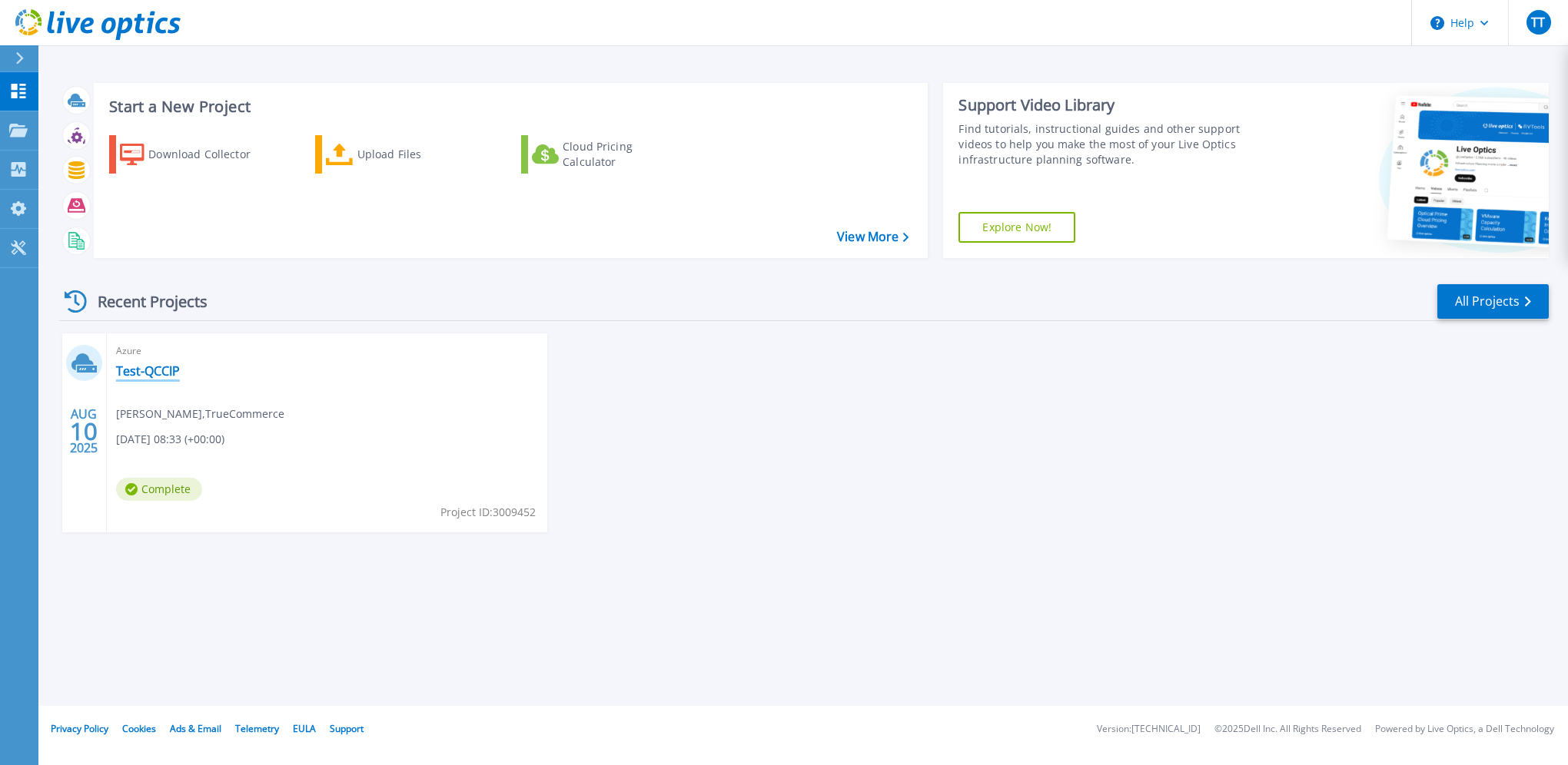
click at [131, 375] on link "Test-QCCIP" at bounding box center [148, 371] width 64 height 16
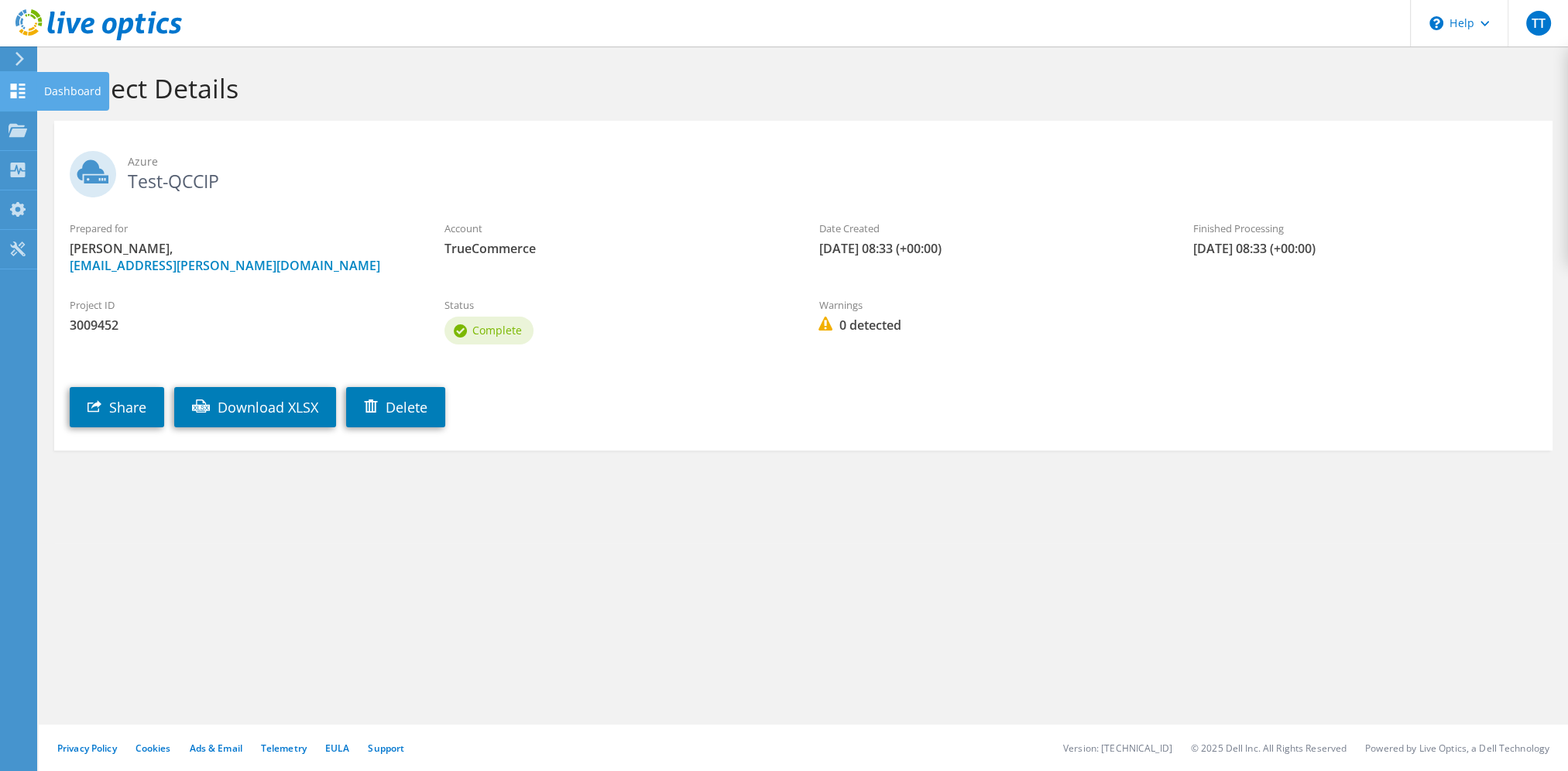
click at [86, 96] on div "Dashboard" at bounding box center [72, 91] width 72 height 39
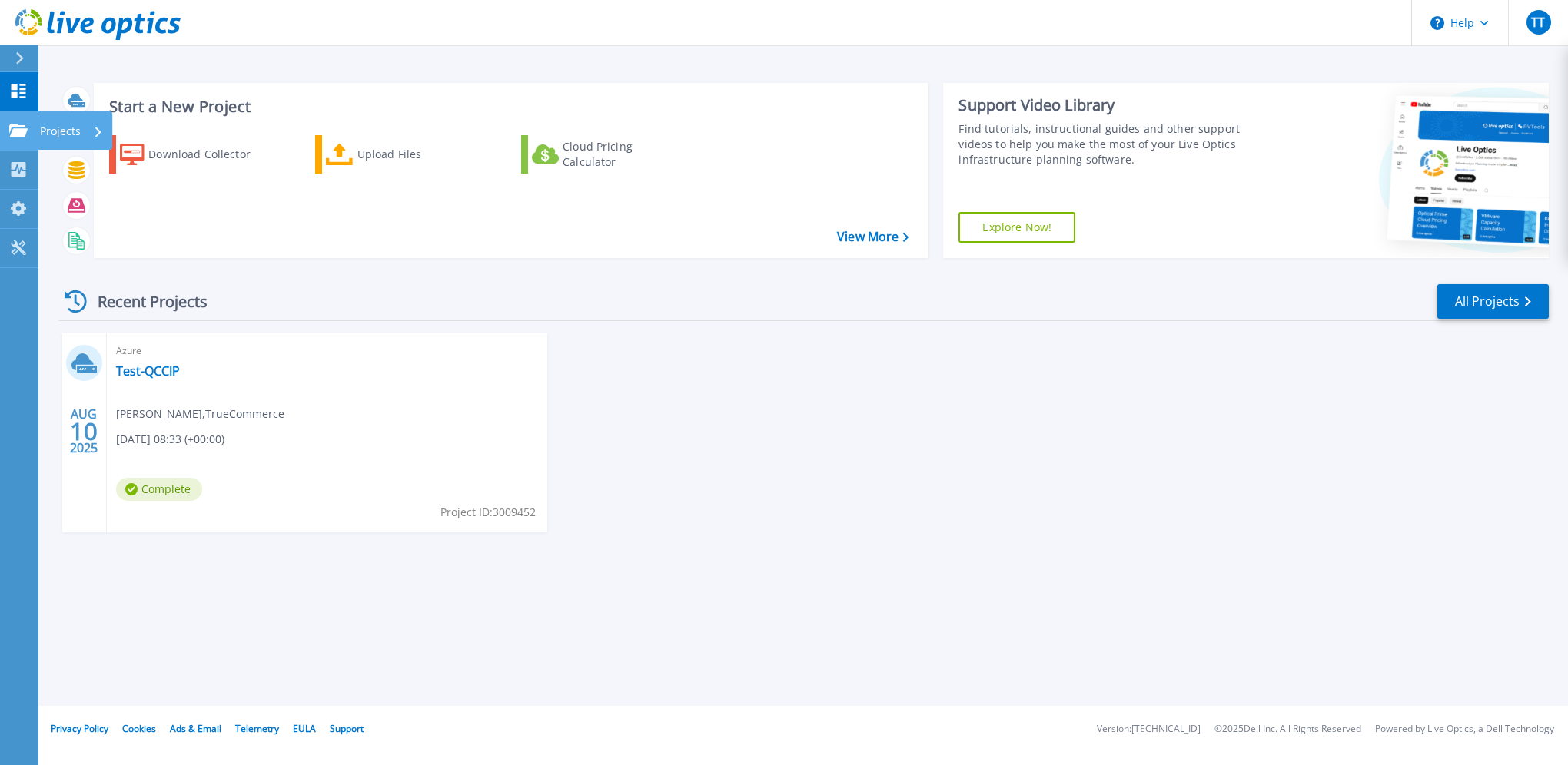
click at [19, 120] on link "Projects Projects" at bounding box center [19, 131] width 38 height 39
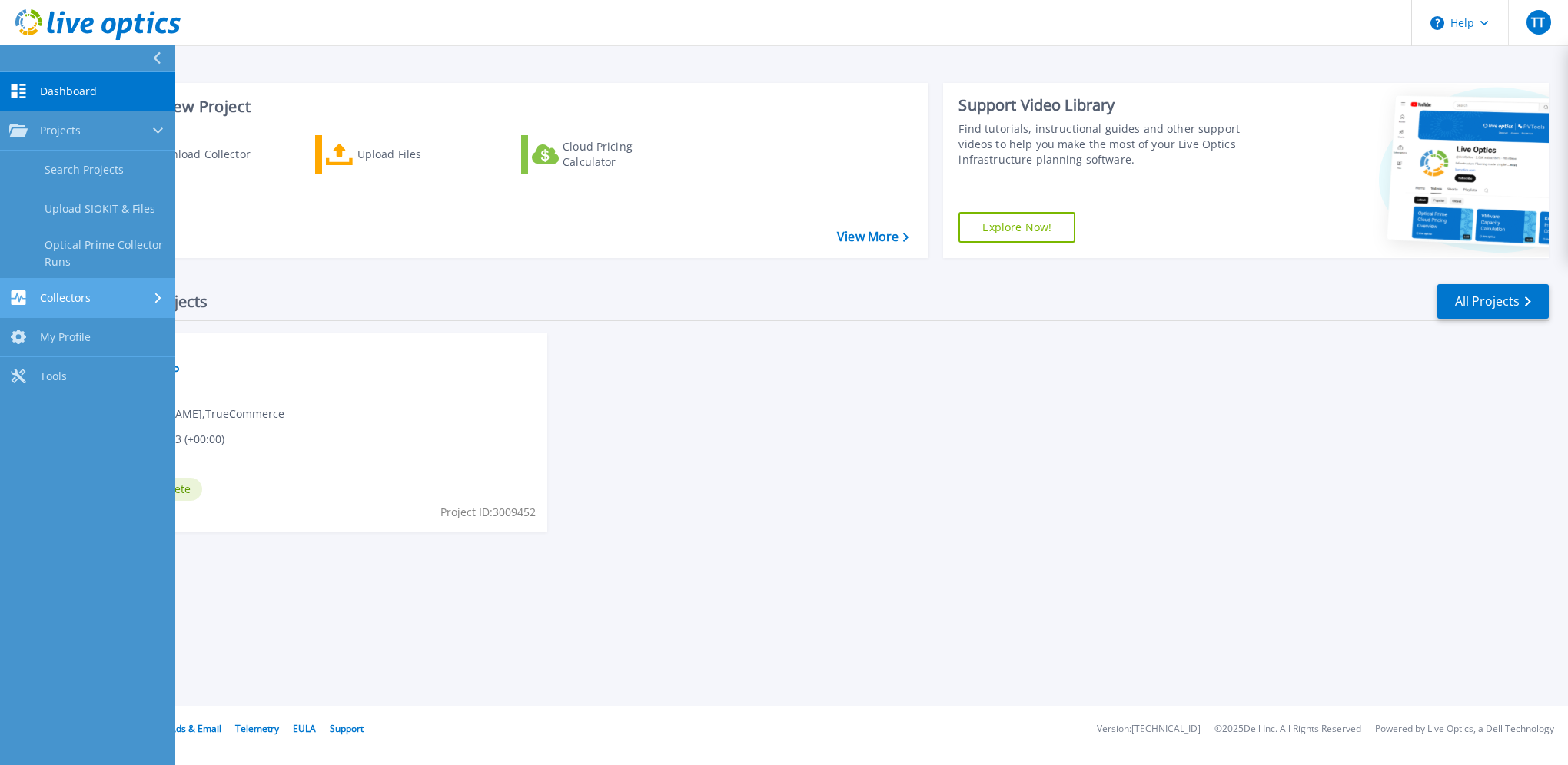
click at [123, 301] on div "Collectors" at bounding box center [87, 298] width 157 height 15
click at [71, 95] on span "Dashboard" at bounding box center [69, 91] width 57 height 14
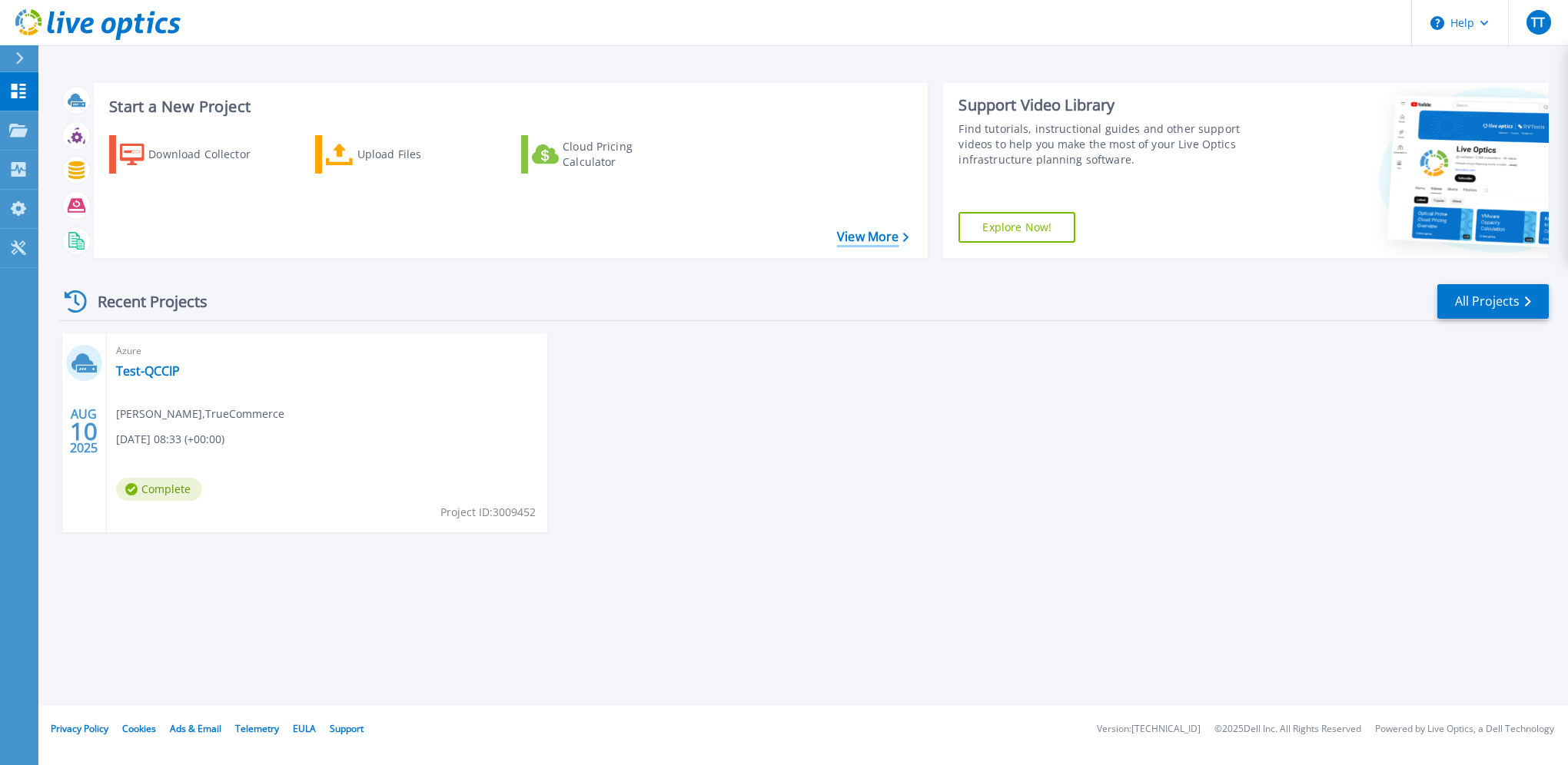
click at [839, 237] on link "View More" at bounding box center [873, 237] width 72 height 15
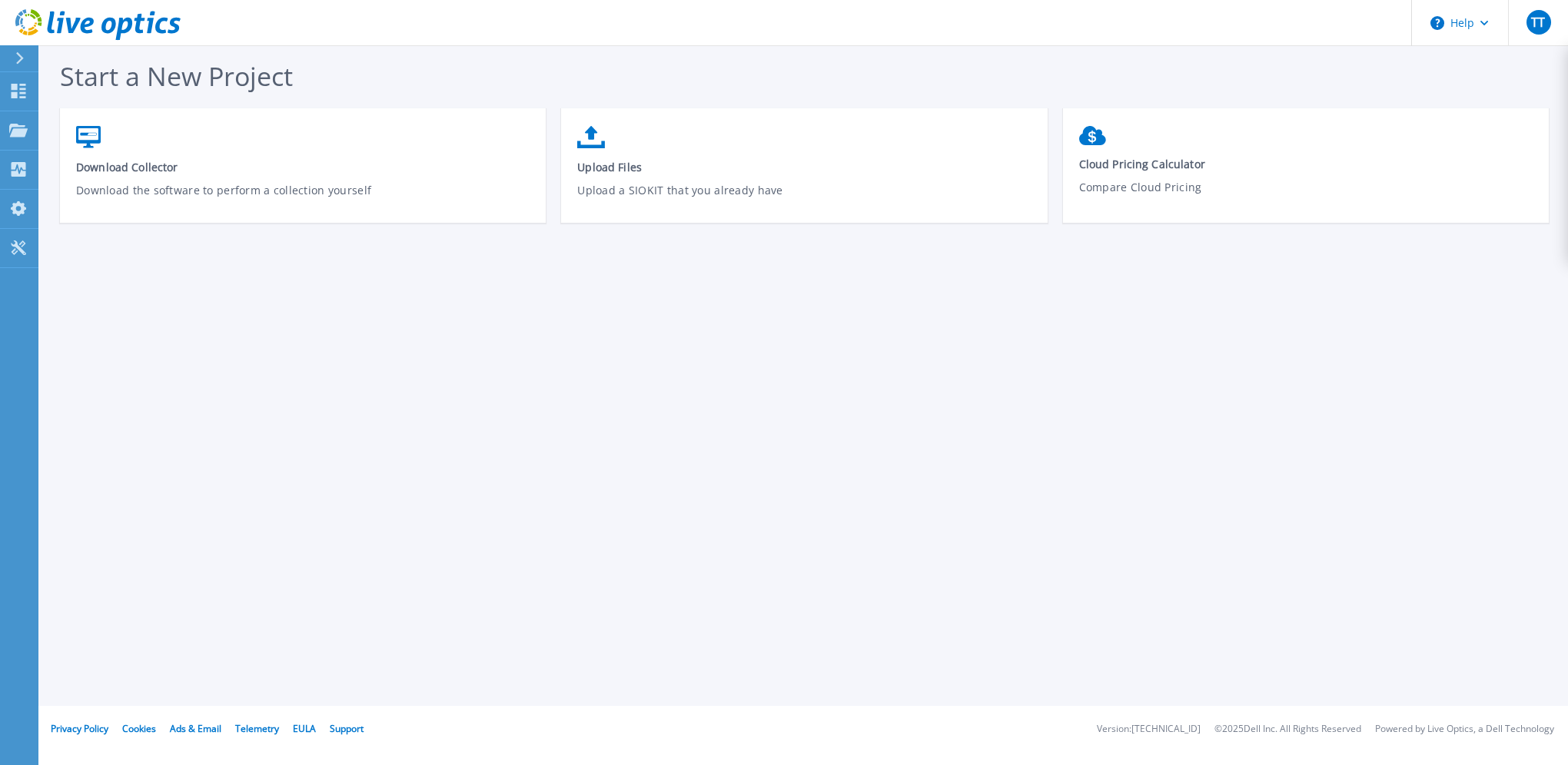
click at [24, 60] on div at bounding box center [26, 59] width 24 height 26
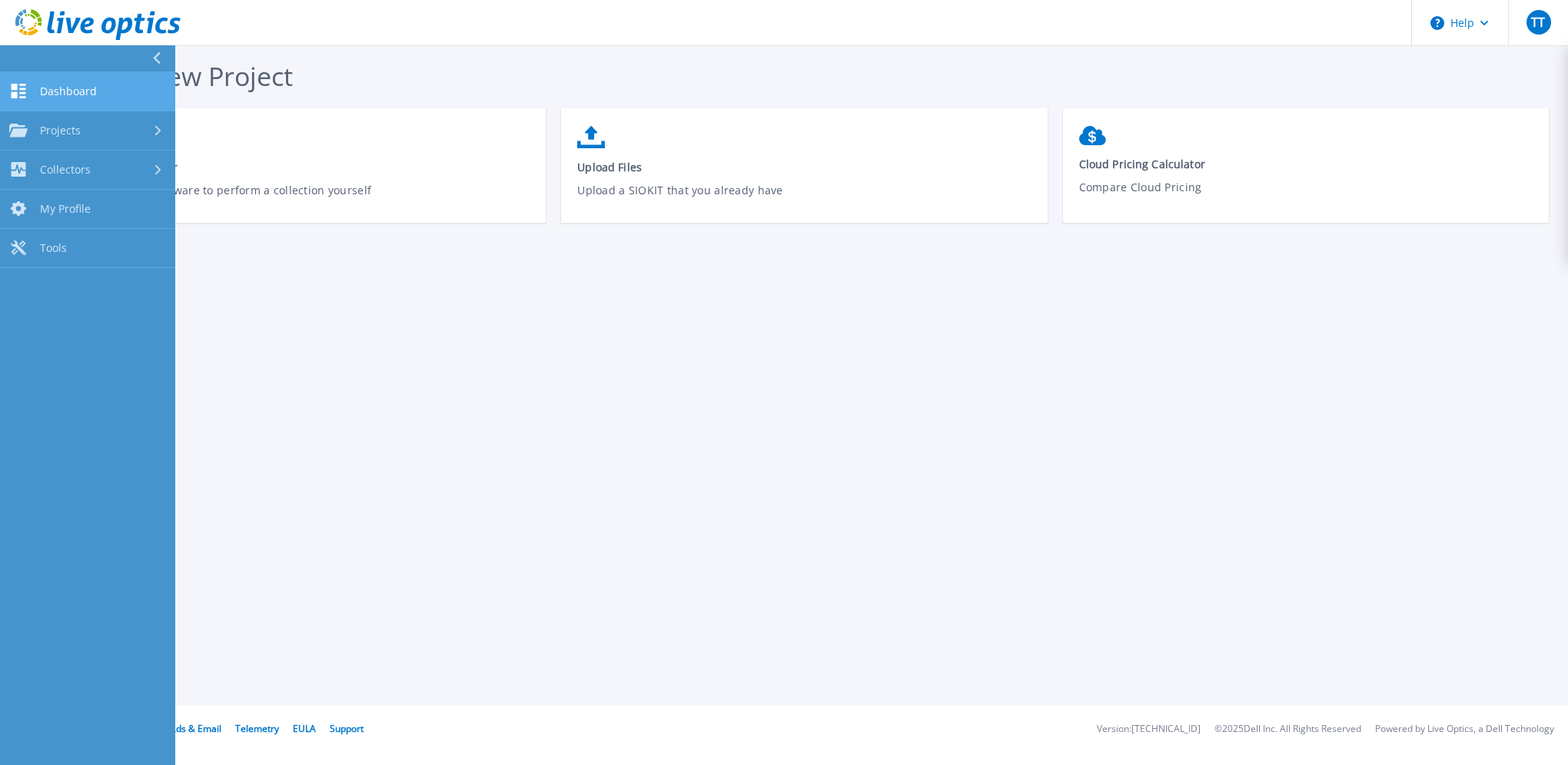
click at [46, 86] on span "Dashboard" at bounding box center [69, 91] width 57 height 14
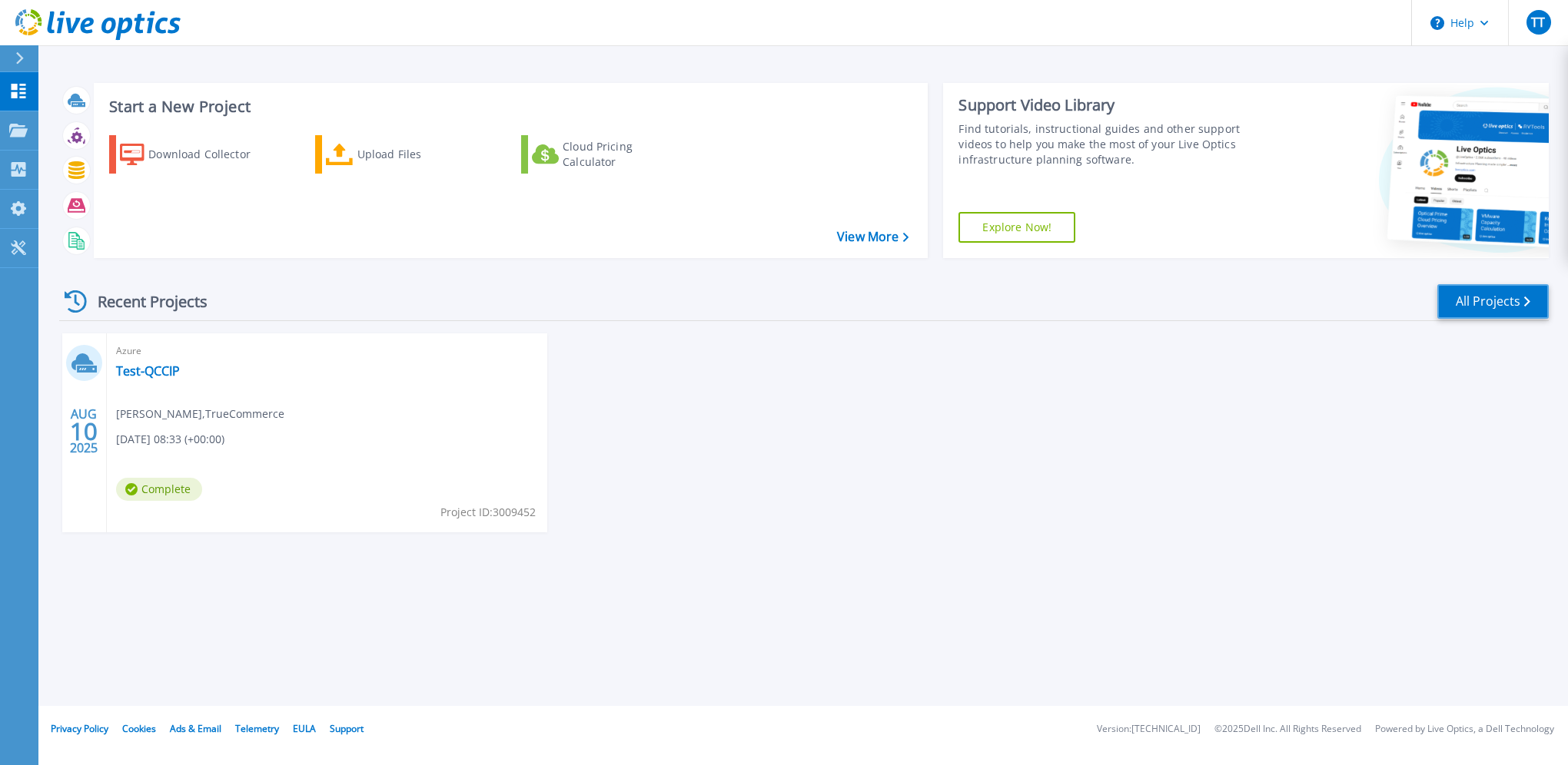
click at [1457, 295] on link "All Projects" at bounding box center [1493, 301] width 111 height 34
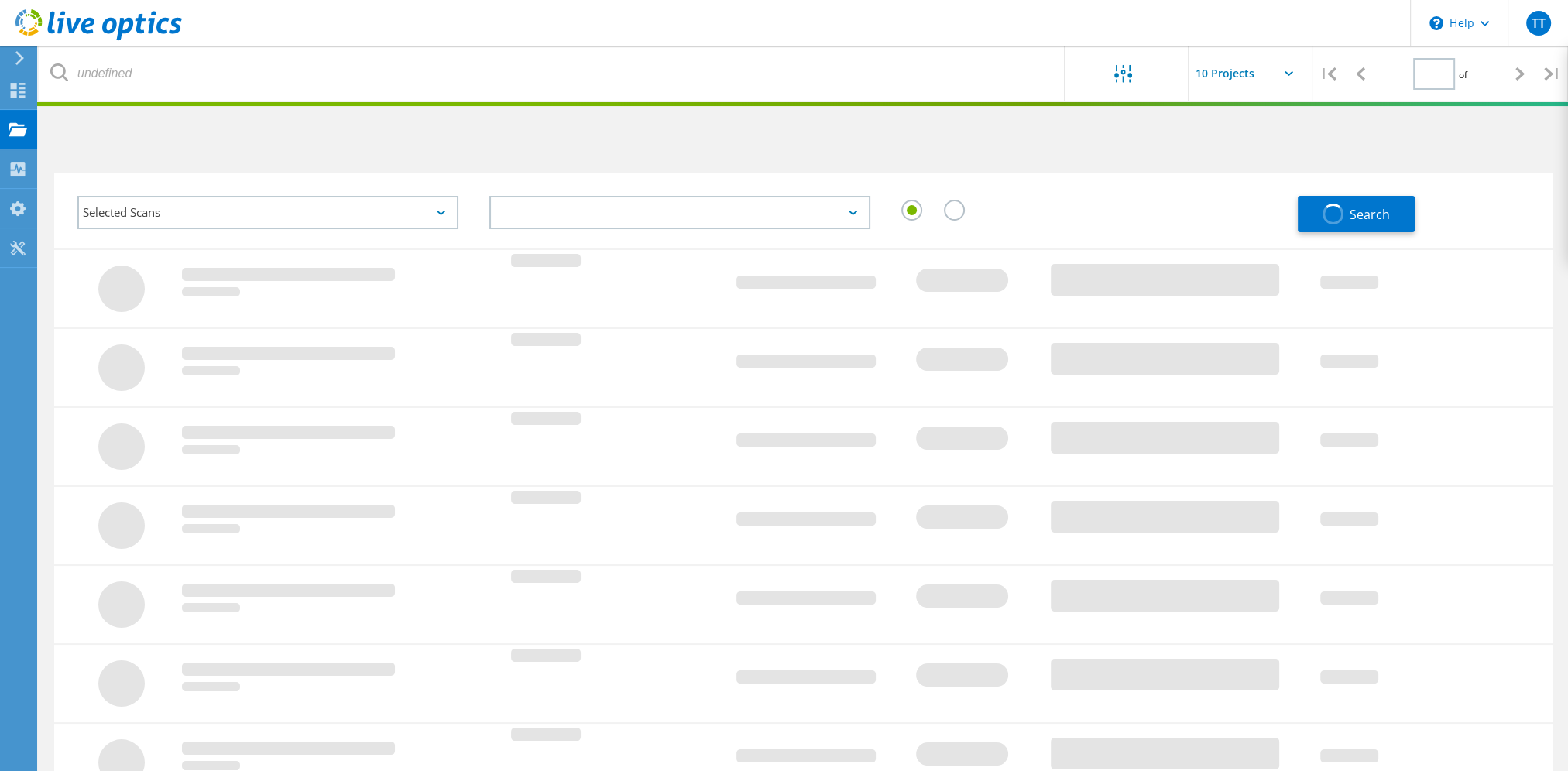
type input "1"
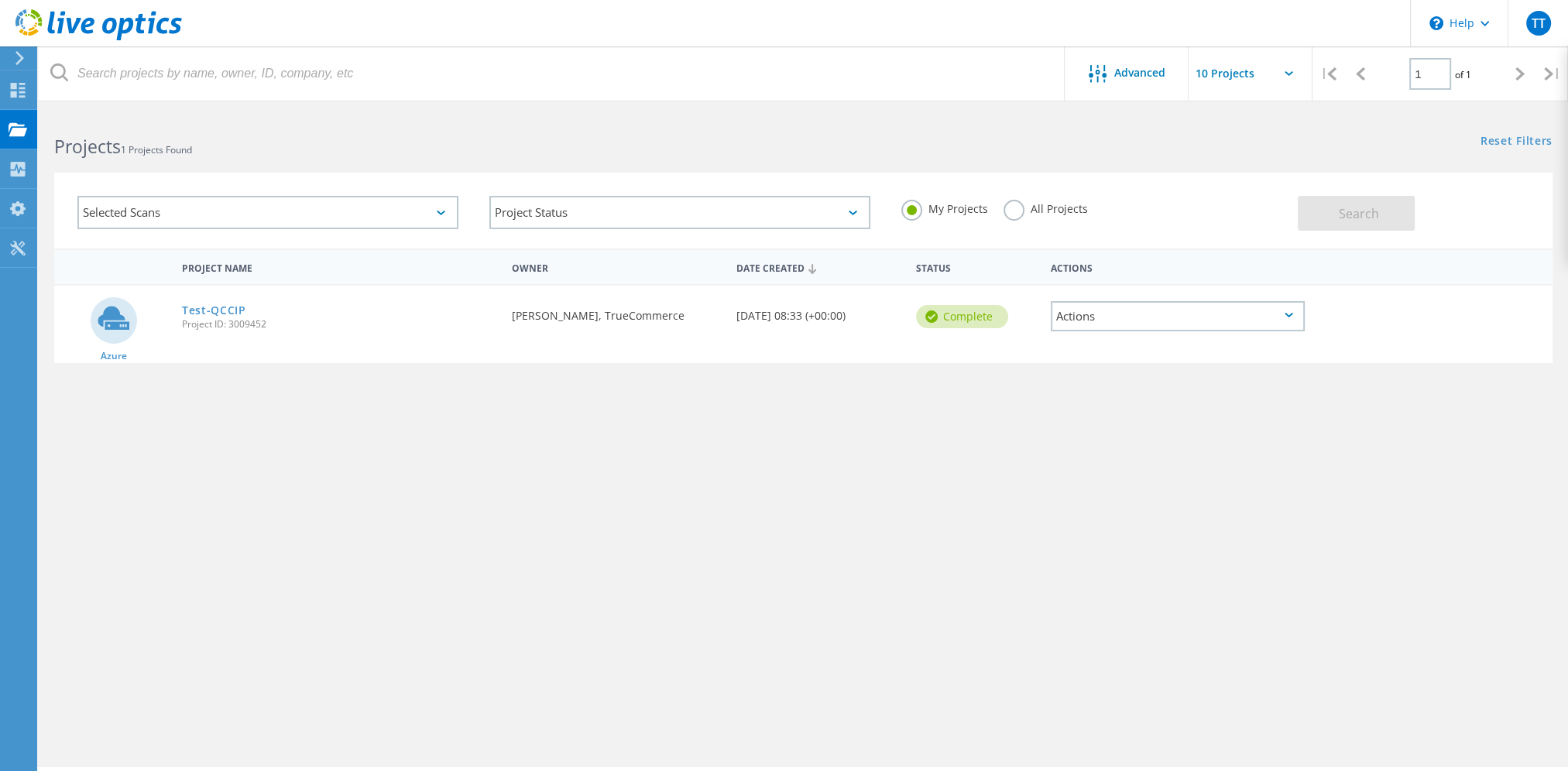
click at [1072, 321] on div "Actions" at bounding box center [1177, 316] width 254 height 30
click at [1090, 279] on div "Project Details" at bounding box center [1177, 281] width 251 height 24
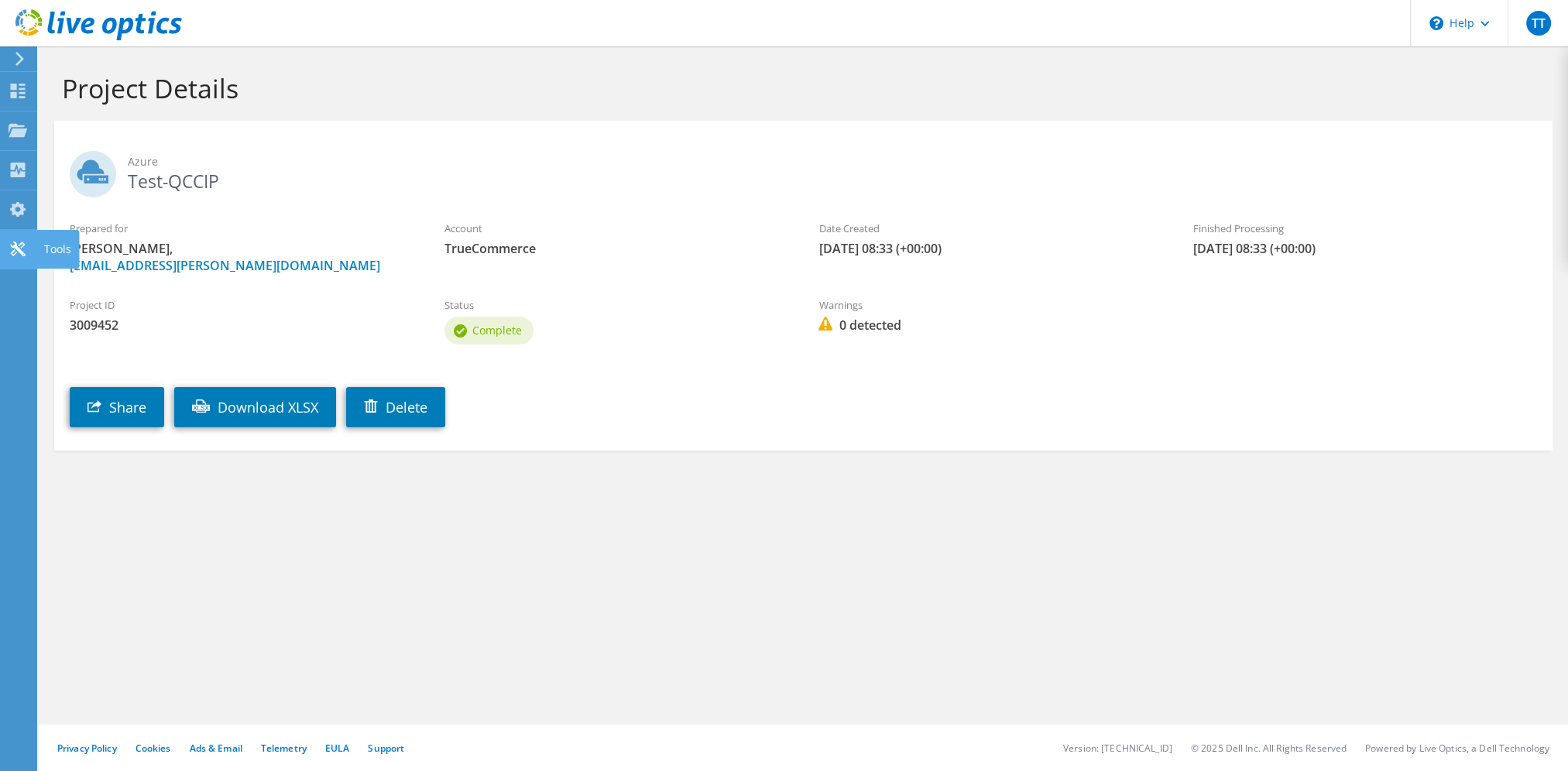
click at [58, 251] on div "Tools" at bounding box center [58, 249] width 43 height 39
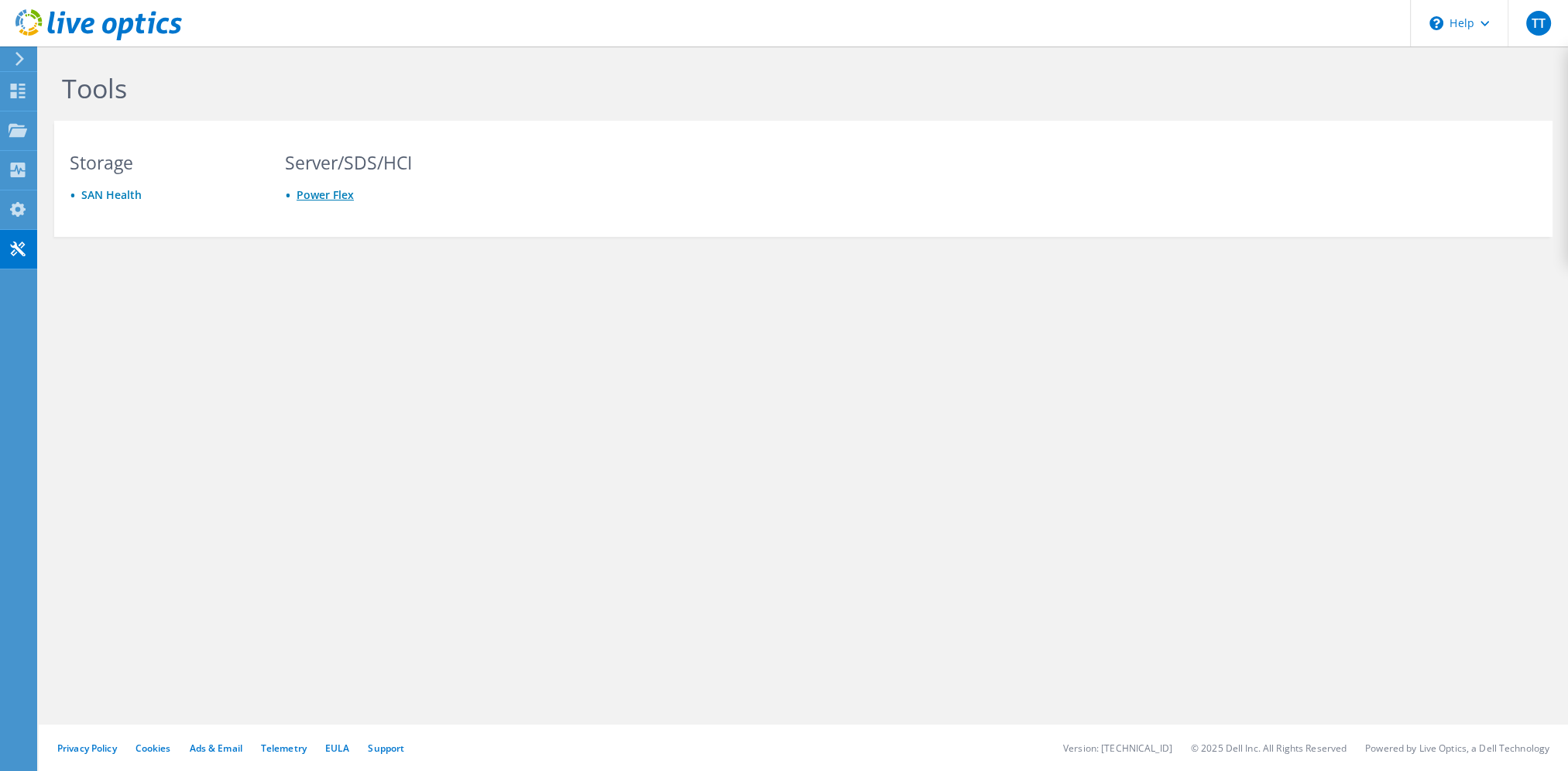
click at [316, 193] on link "Power Flex" at bounding box center [325, 195] width 58 height 15
click at [49, 90] on div "Dashboard" at bounding box center [72, 91] width 72 height 39
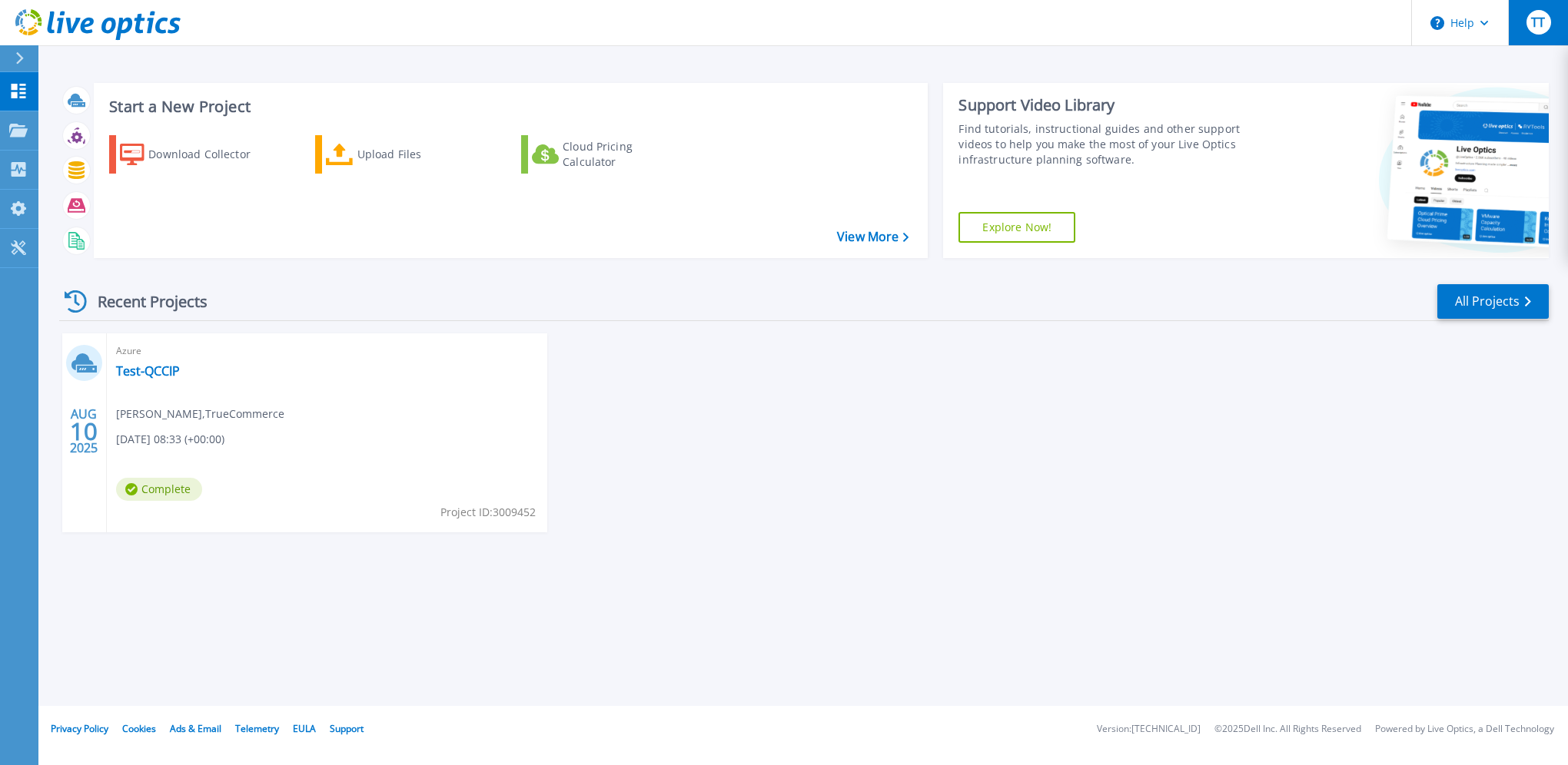
click at [1534, 29] on span "TT" at bounding box center [1538, 22] width 14 height 12
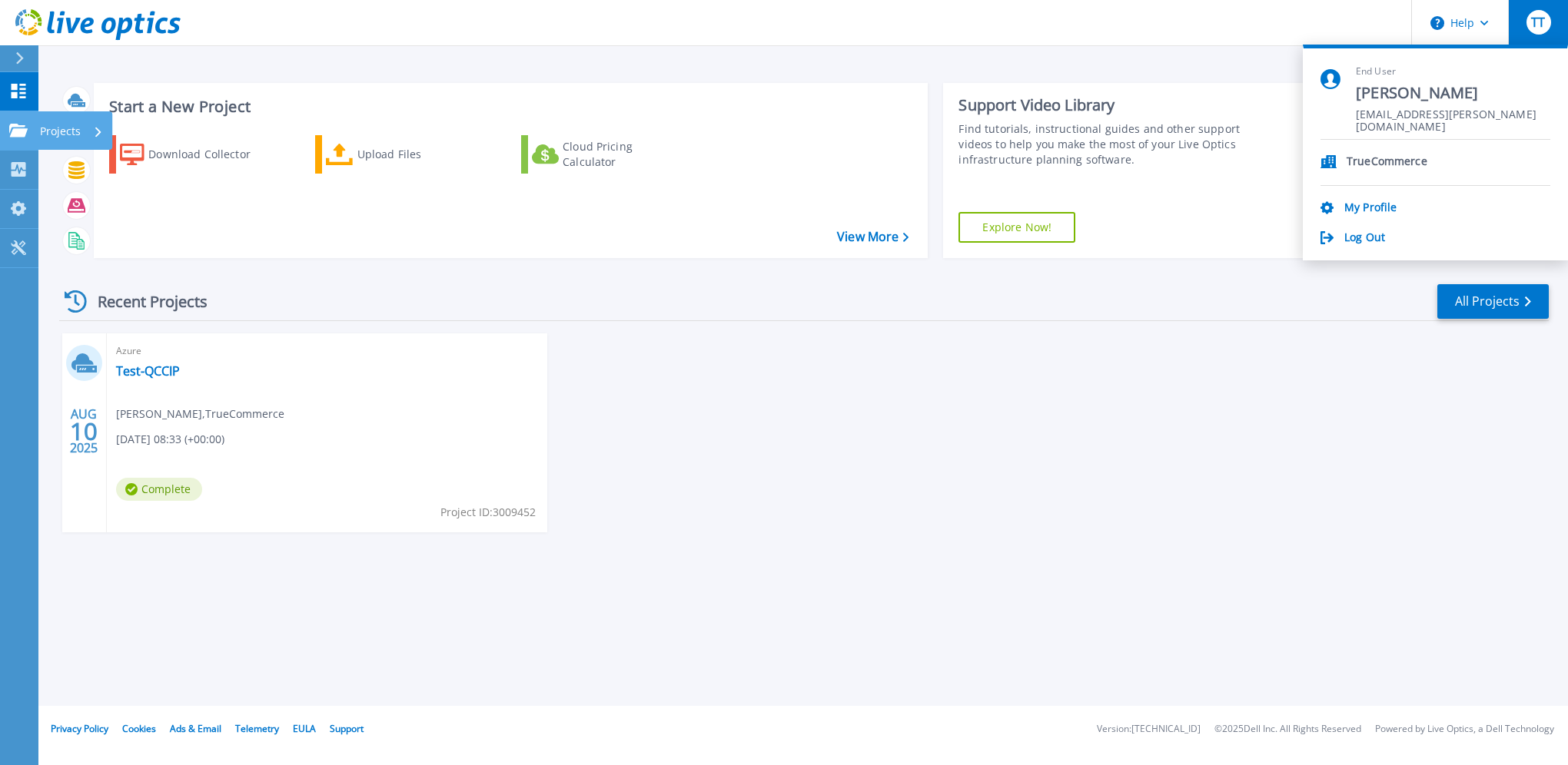
click at [61, 132] on p "Projects" at bounding box center [60, 131] width 41 height 40
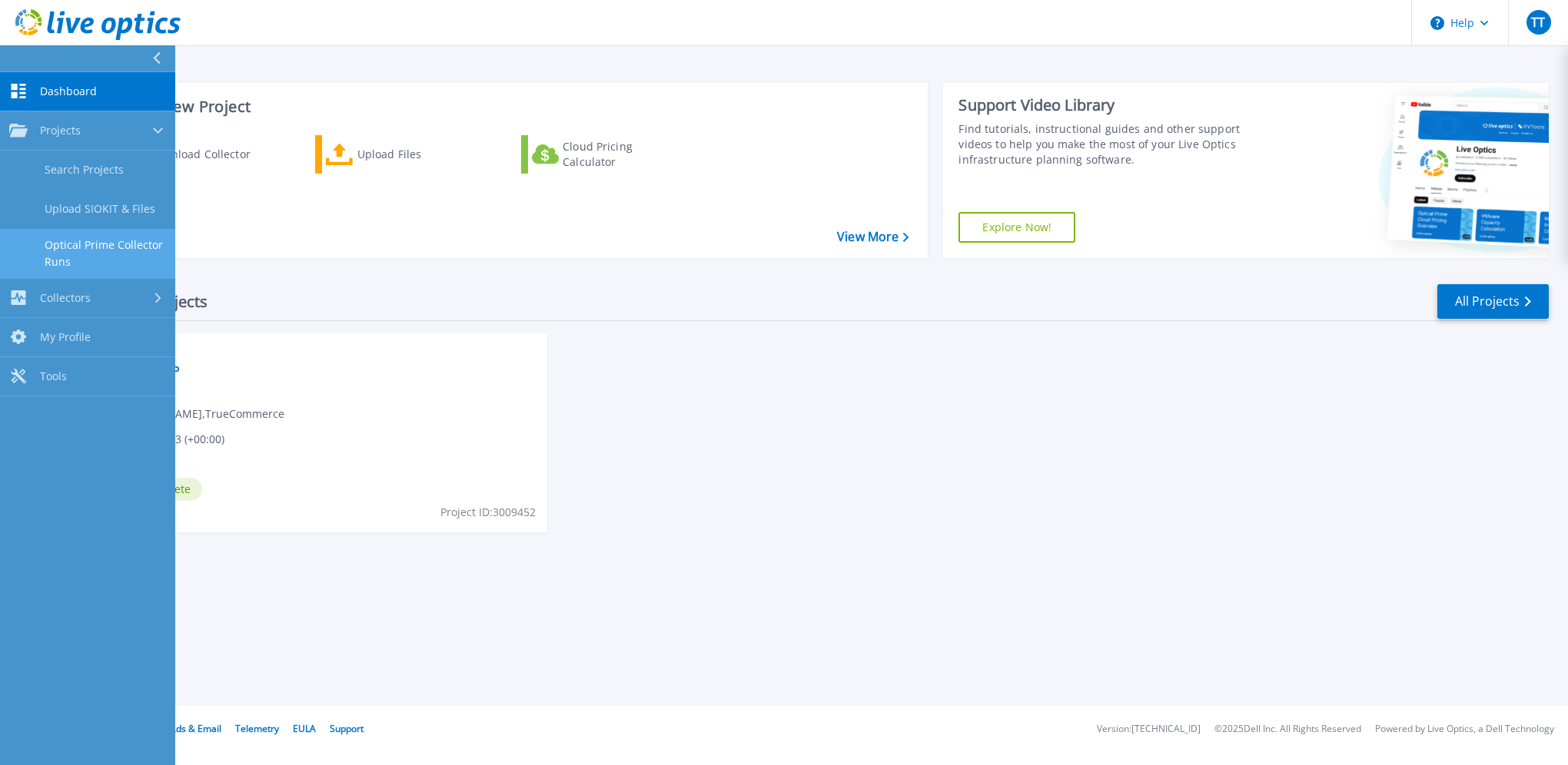
click at [123, 249] on link "Optical Prime Collector Runs" at bounding box center [87, 253] width 176 height 49
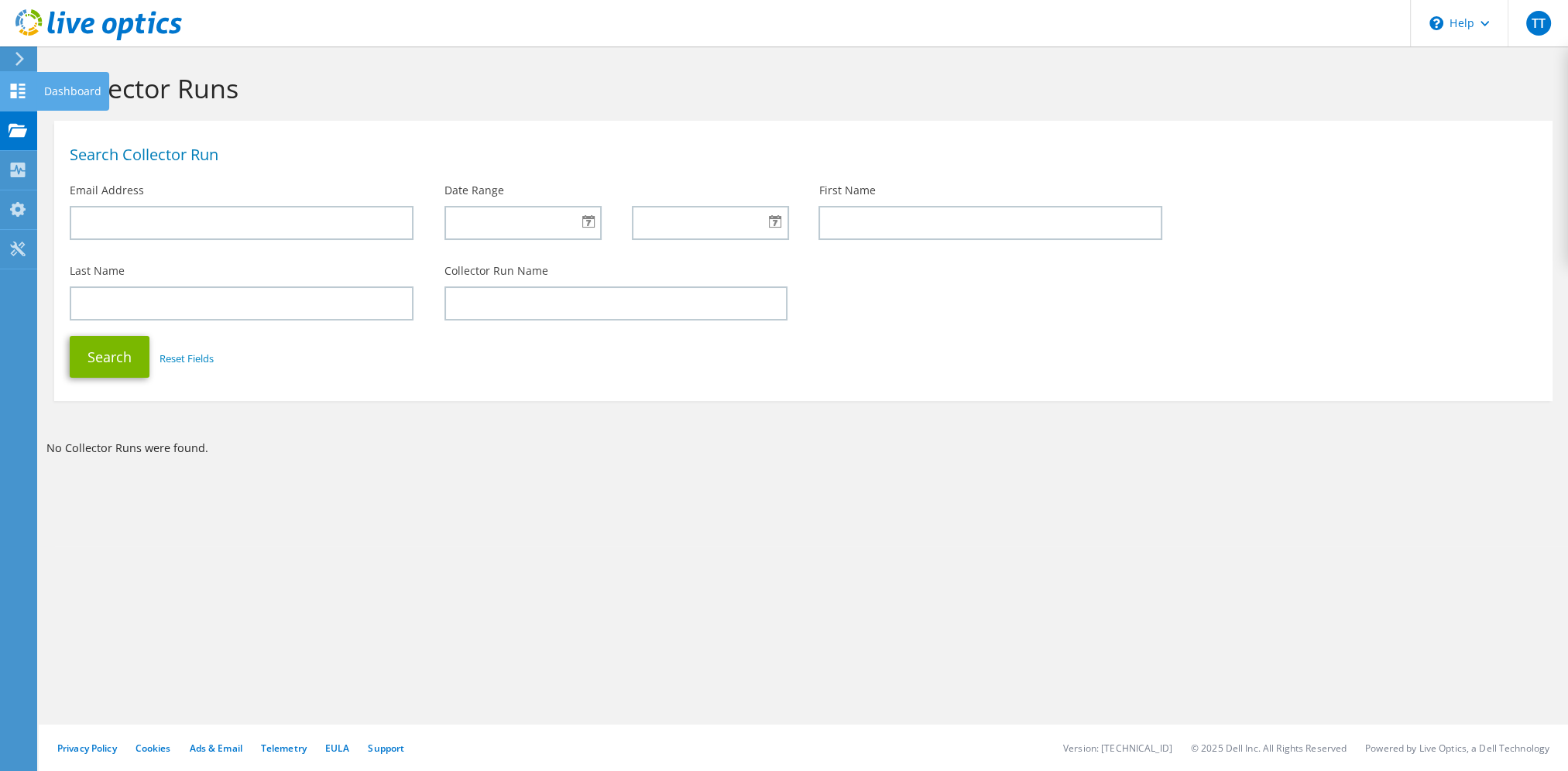
click at [93, 99] on div "Dashboard" at bounding box center [72, 91] width 72 height 39
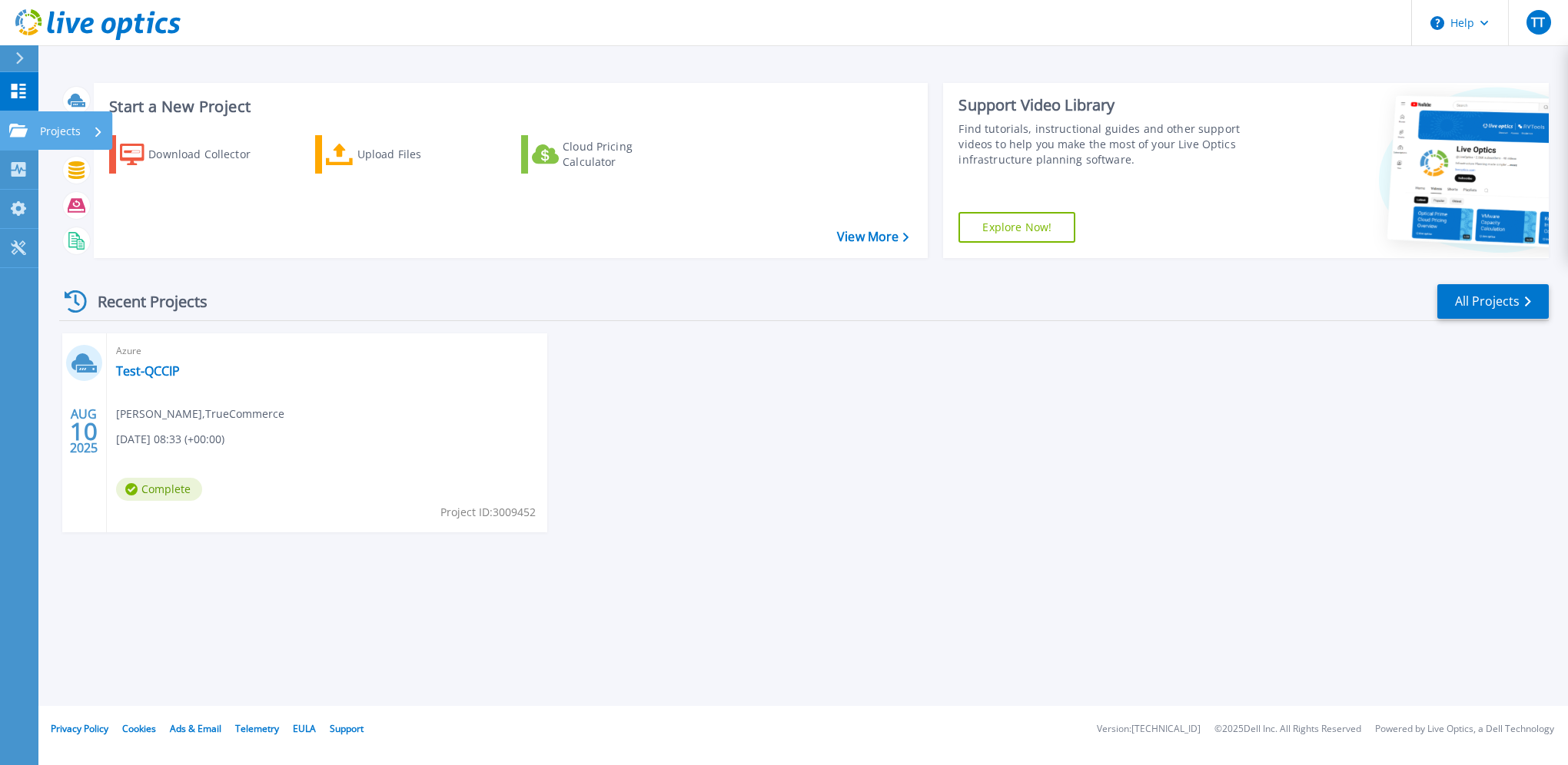
click at [40, 132] on p "Projects" at bounding box center [60, 131] width 41 height 40
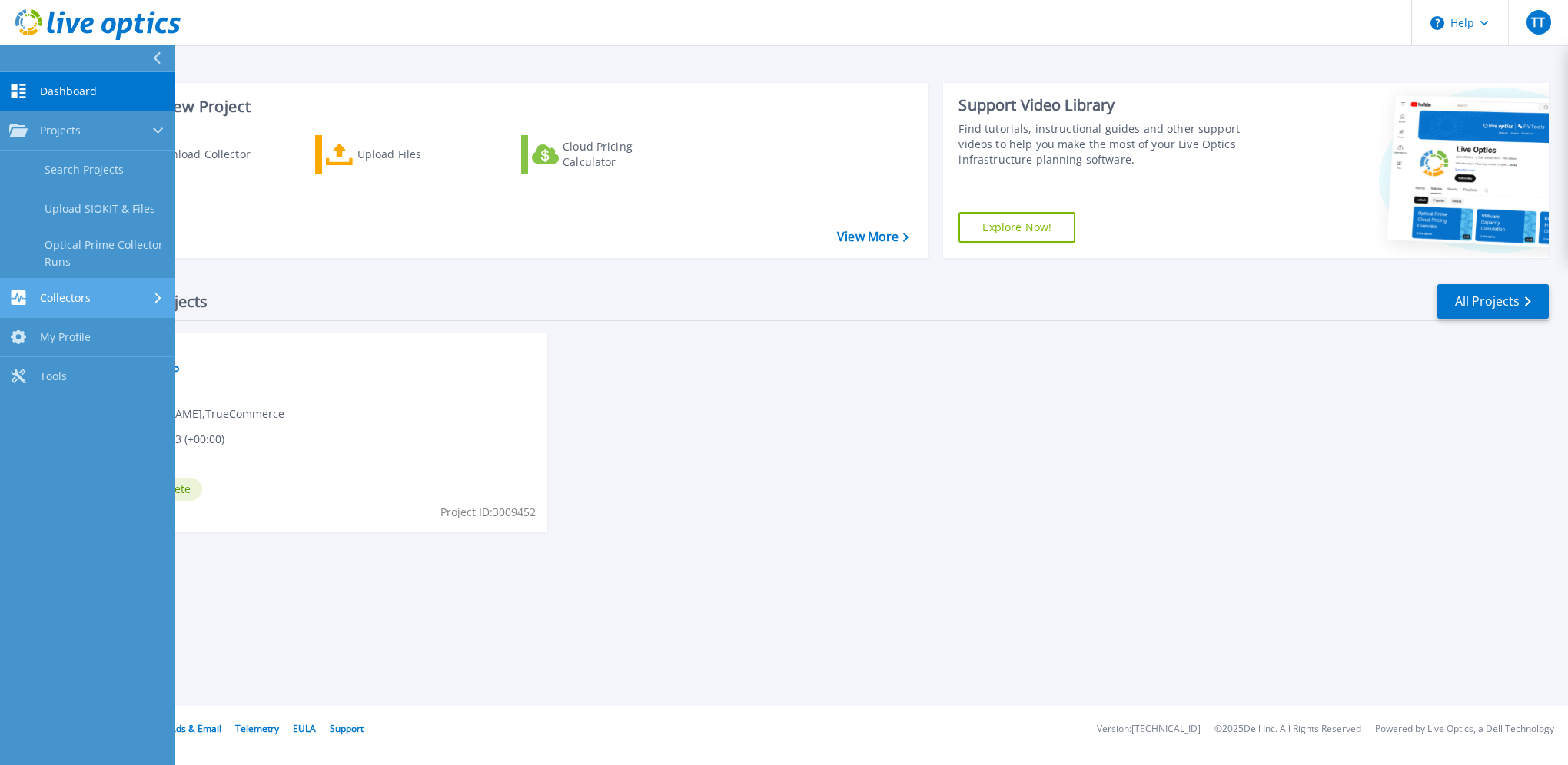
click at [105, 300] on div "Collectors" at bounding box center [87, 298] width 157 height 15
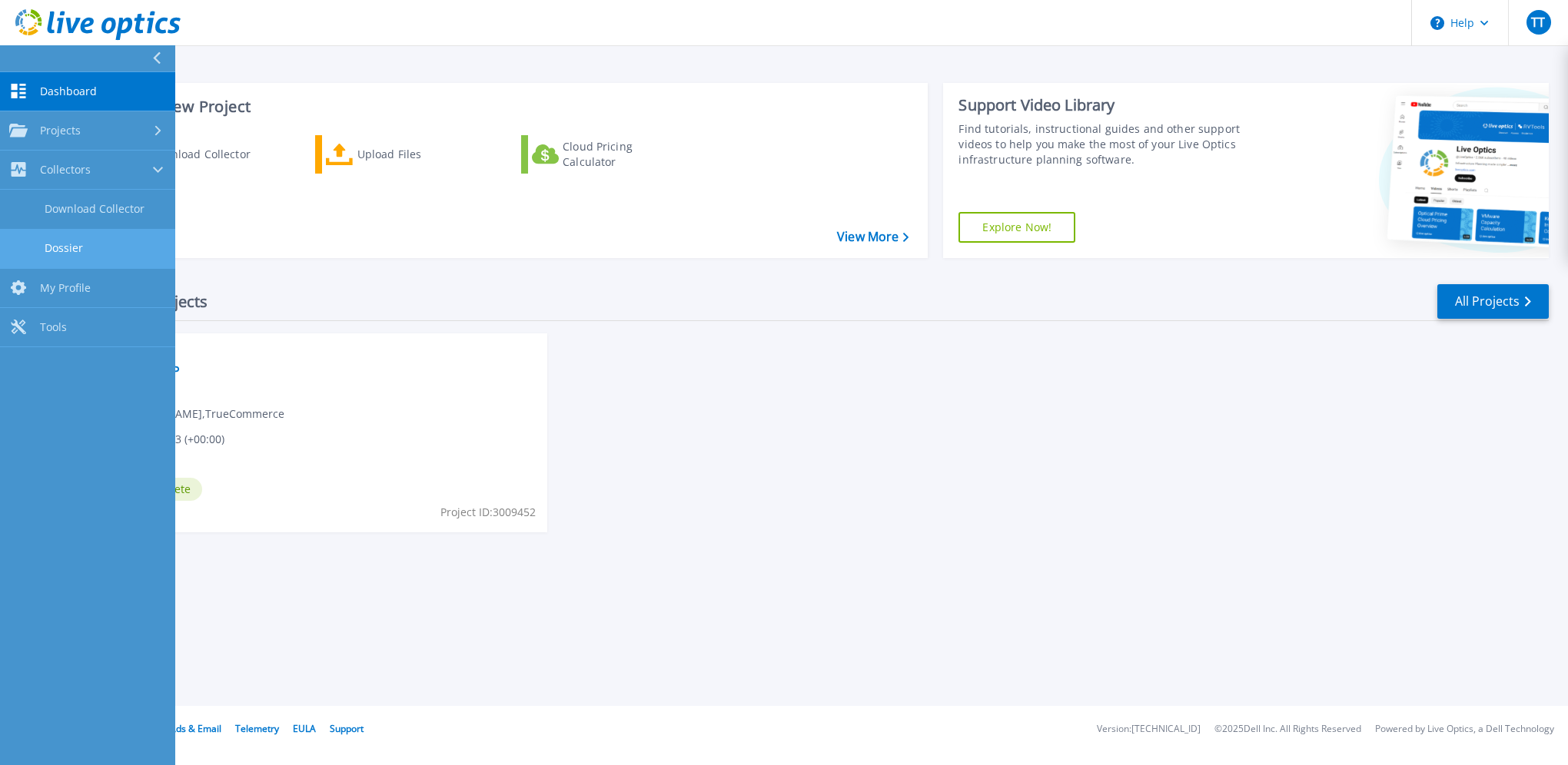
click at [72, 246] on link "Dossier" at bounding box center [87, 248] width 176 height 39
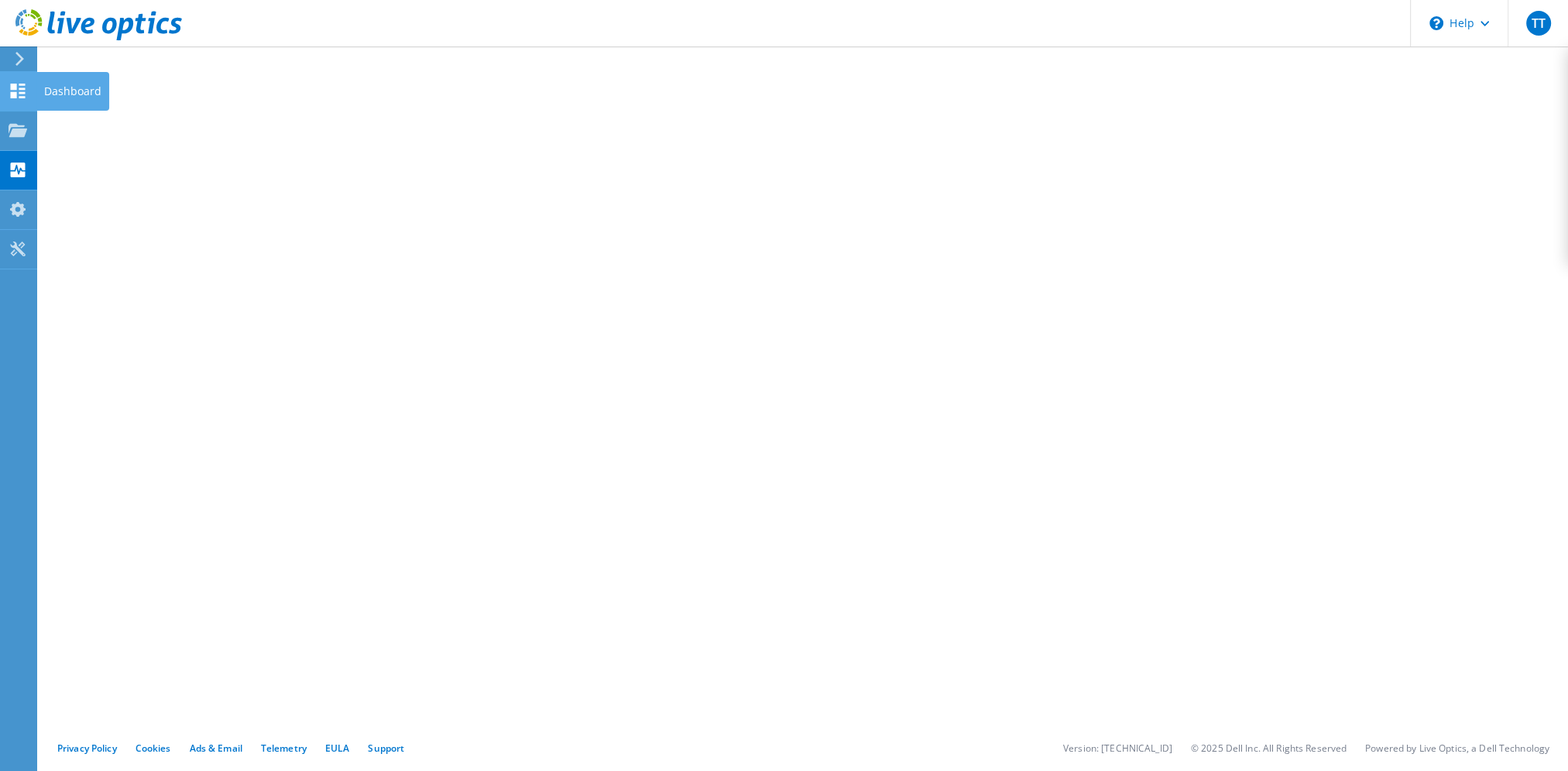
click at [58, 95] on div "Dashboard" at bounding box center [72, 91] width 72 height 39
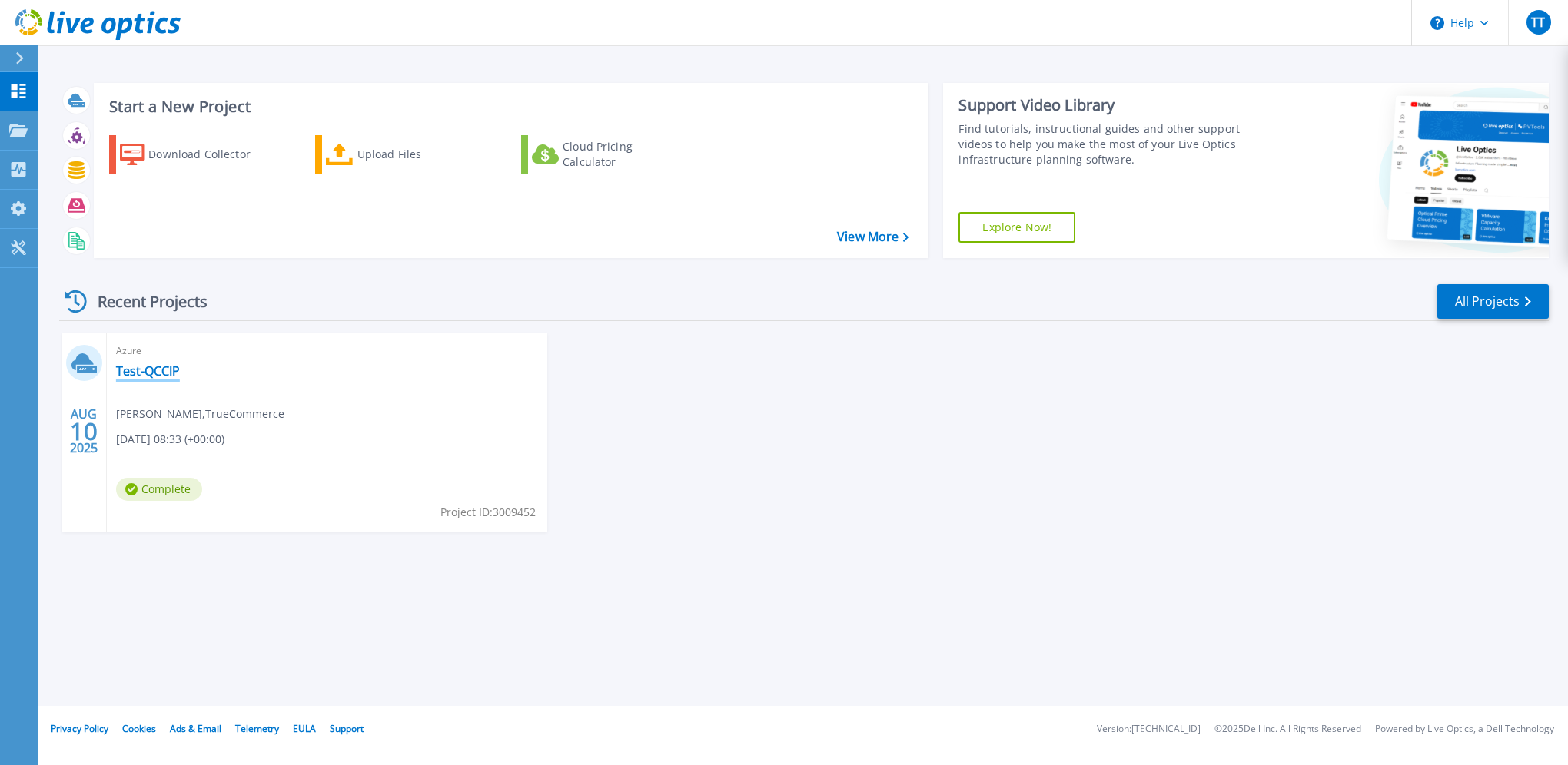
click at [140, 371] on link "Test-QCCIP" at bounding box center [148, 371] width 64 height 16
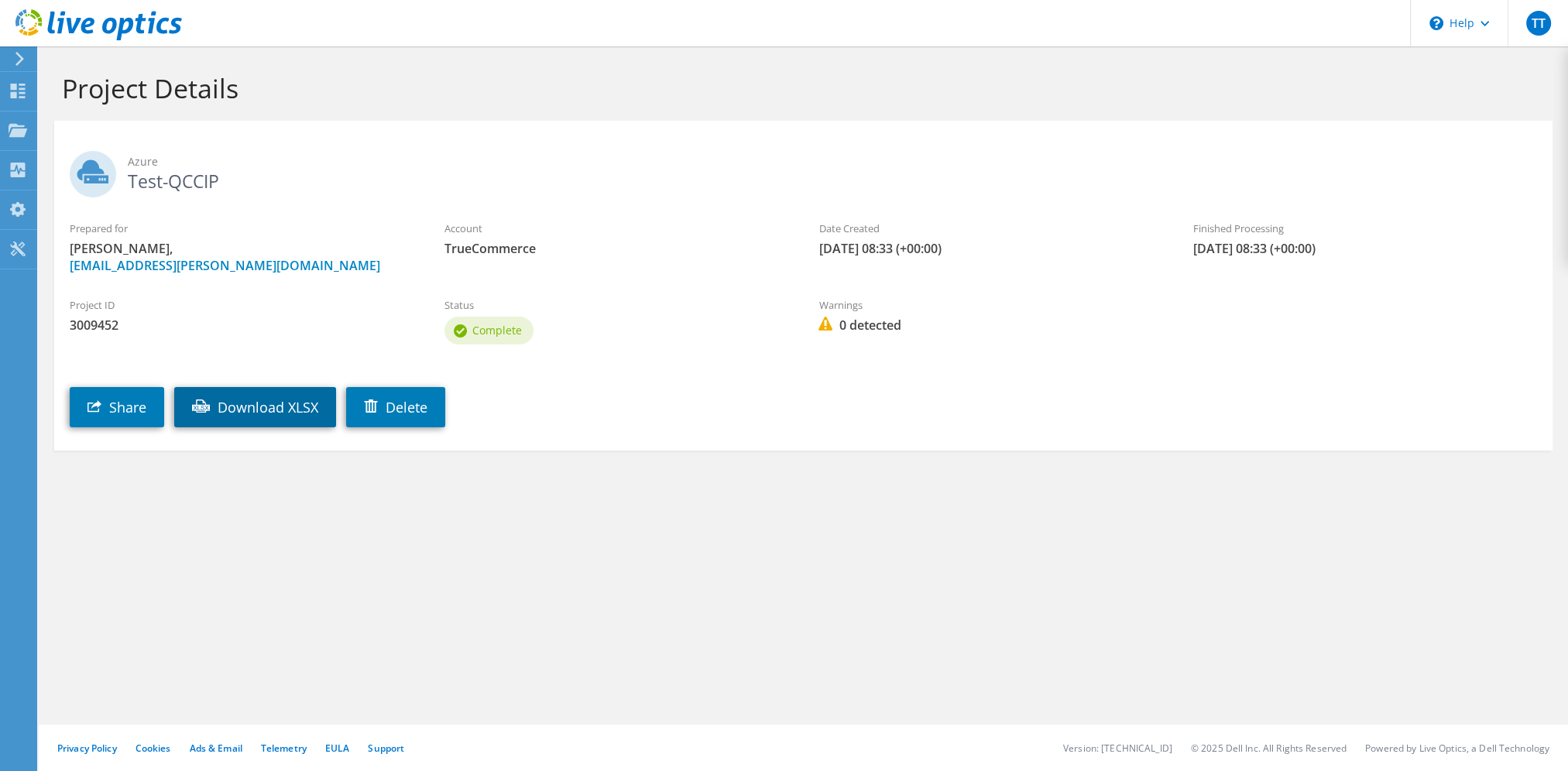
click at [229, 409] on link "Download XLSX" at bounding box center [255, 407] width 162 height 40
click at [121, 411] on link "Share" at bounding box center [117, 407] width 95 height 40
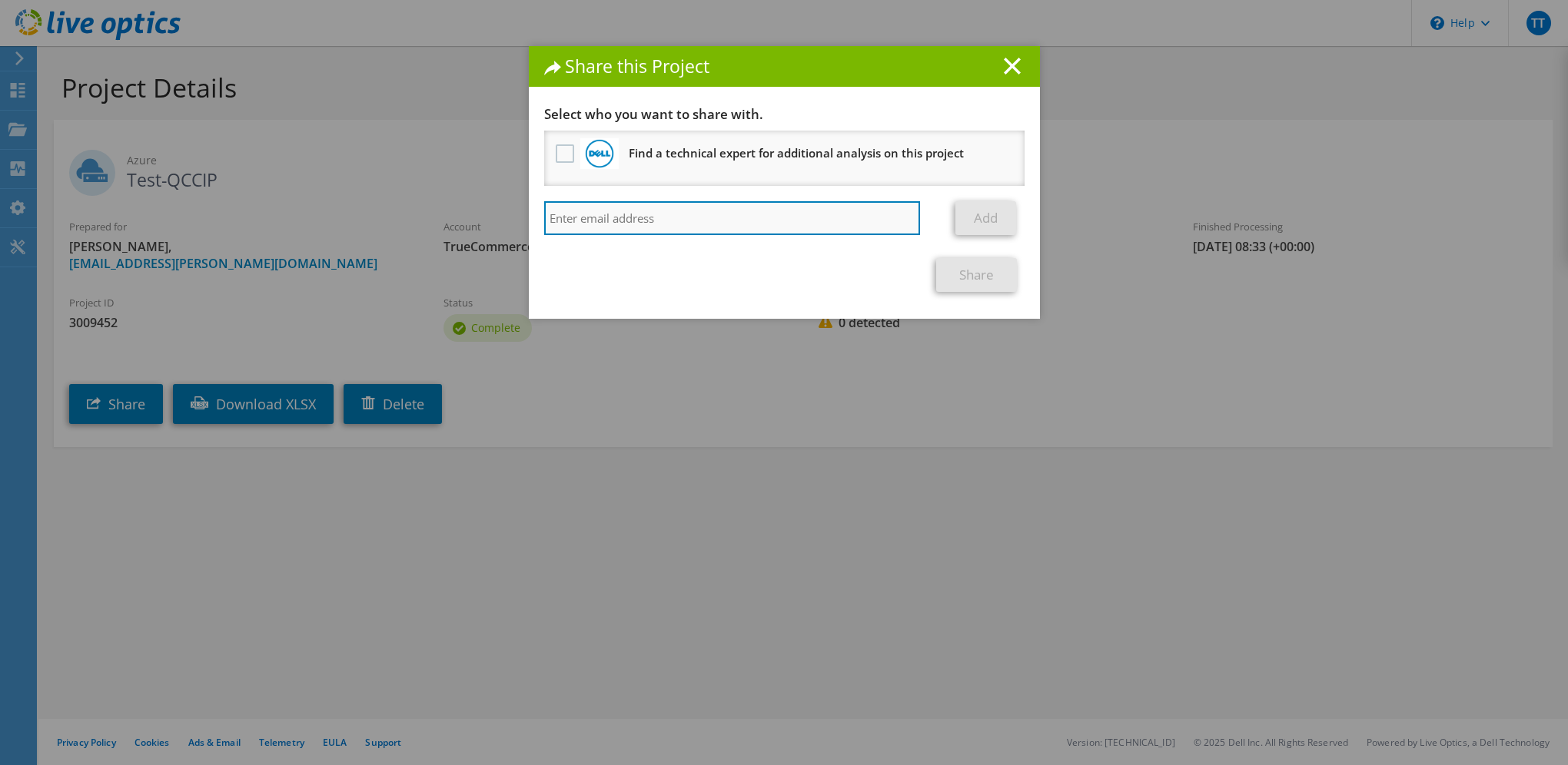
click at [666, 218] on input "search" at bounding box center [732, 218] width 376 height 33
type input "[EMAIL_ADDRESS][PERSON_NAME][DOMAIN_NAME]"
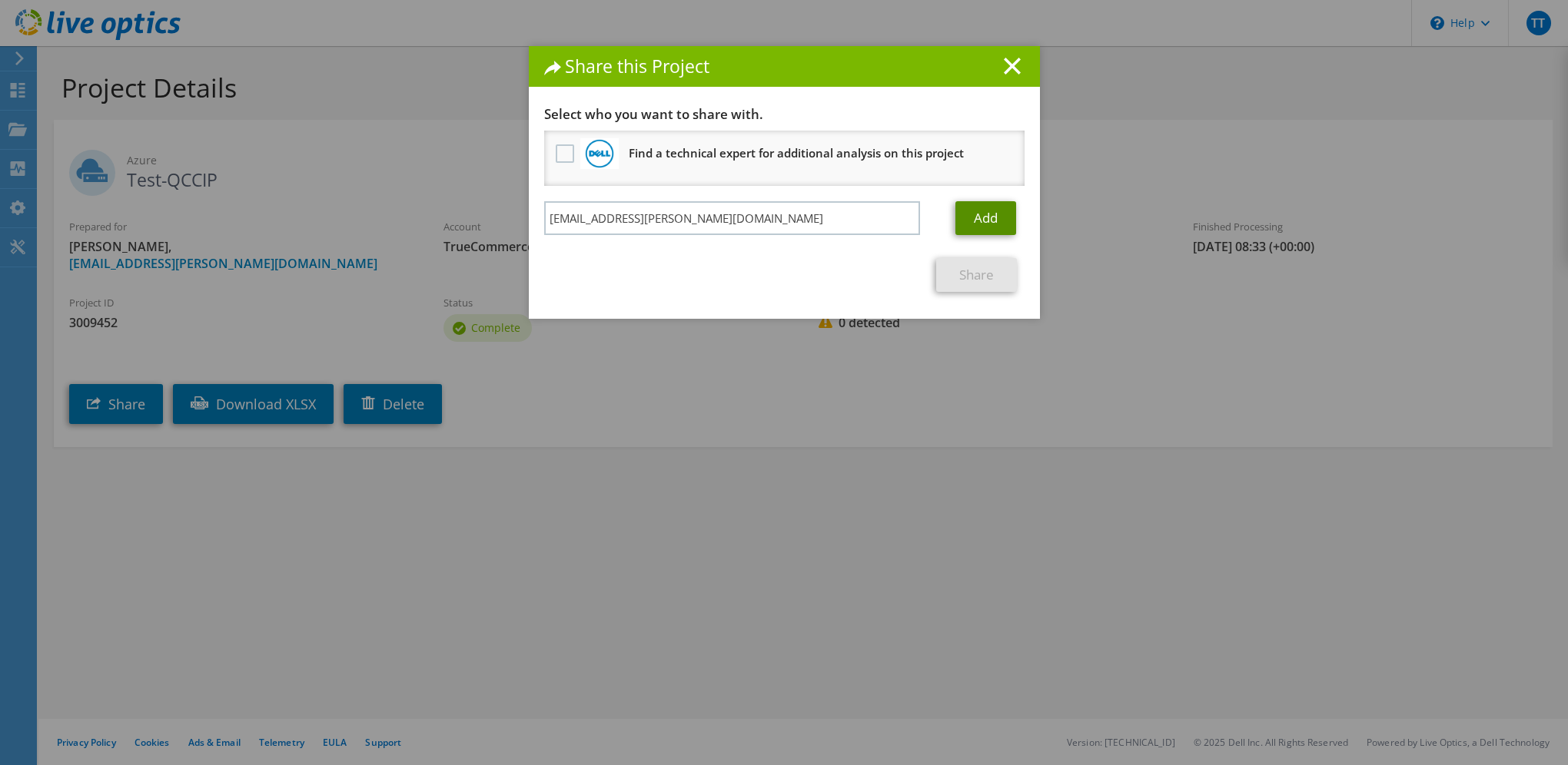
click at [972, 223] on link "Add" at bounding box center [986, 218] width 60 height 33
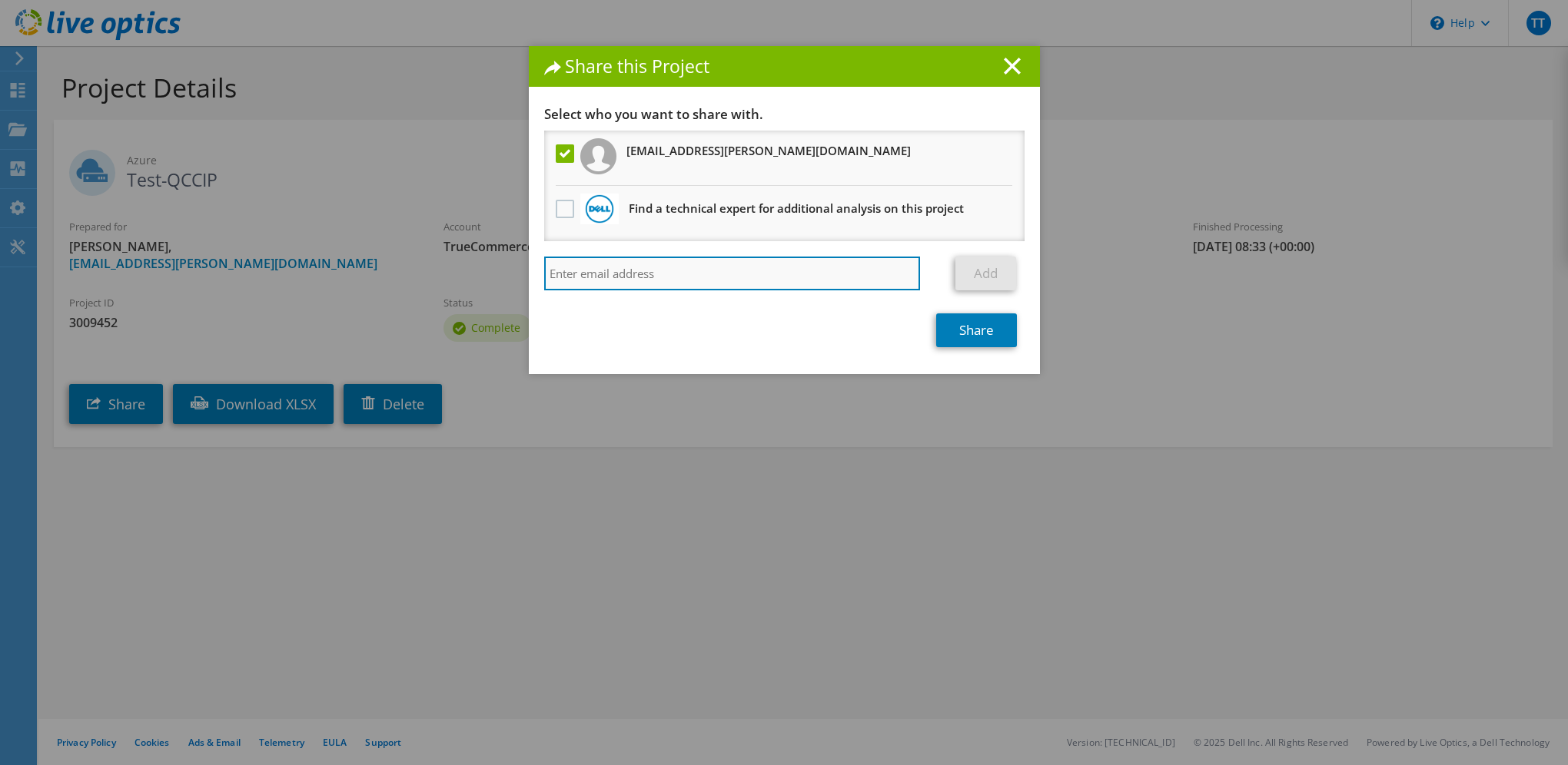
click at [753, 282] on input "search" at bounding box center [732, 273] width 376 height 33
type input "tungtranbs@gmail.com"
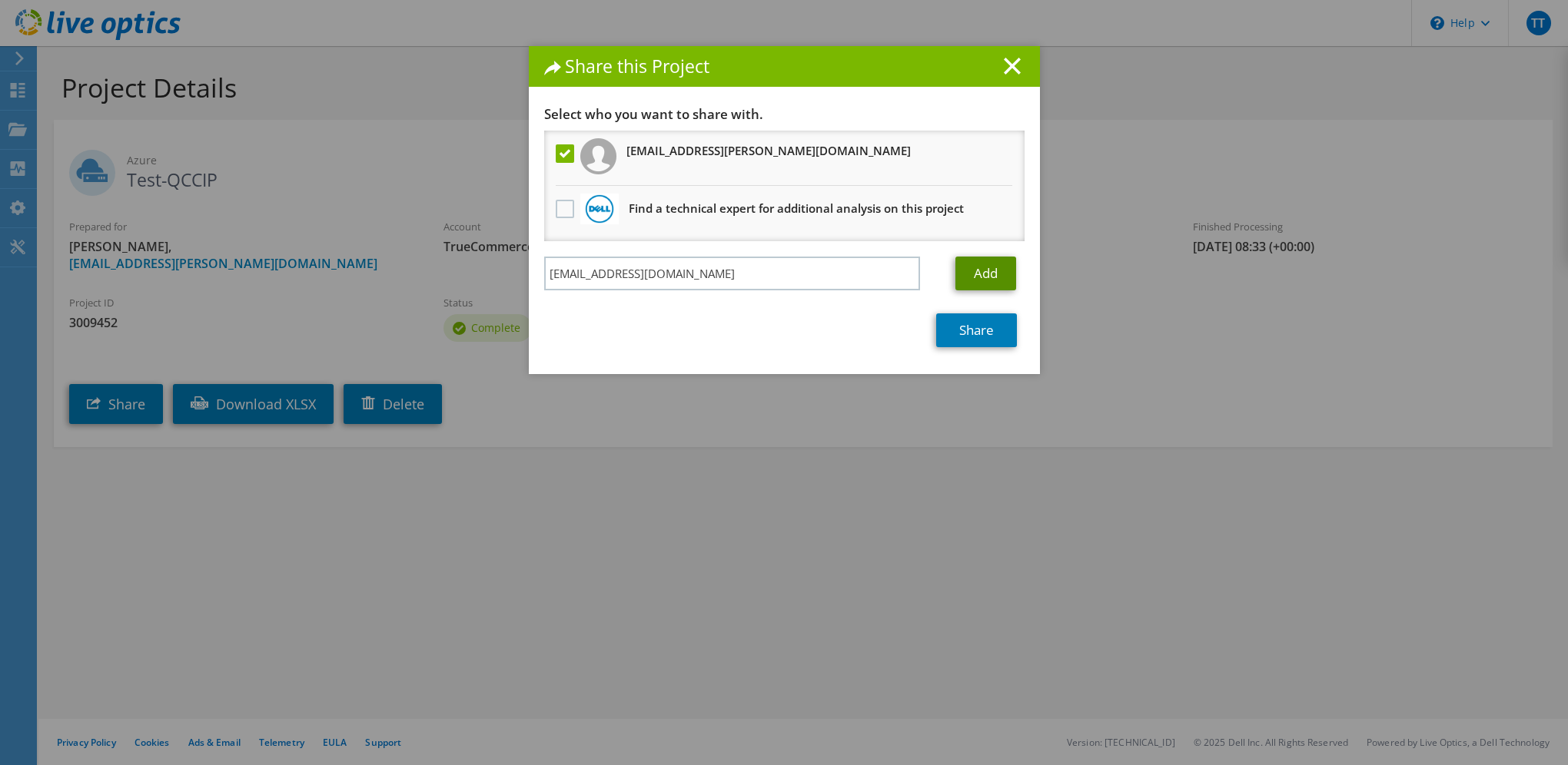
click at [978, 273] on link "Add" at bounding box center [986, 273] width 60 height 33
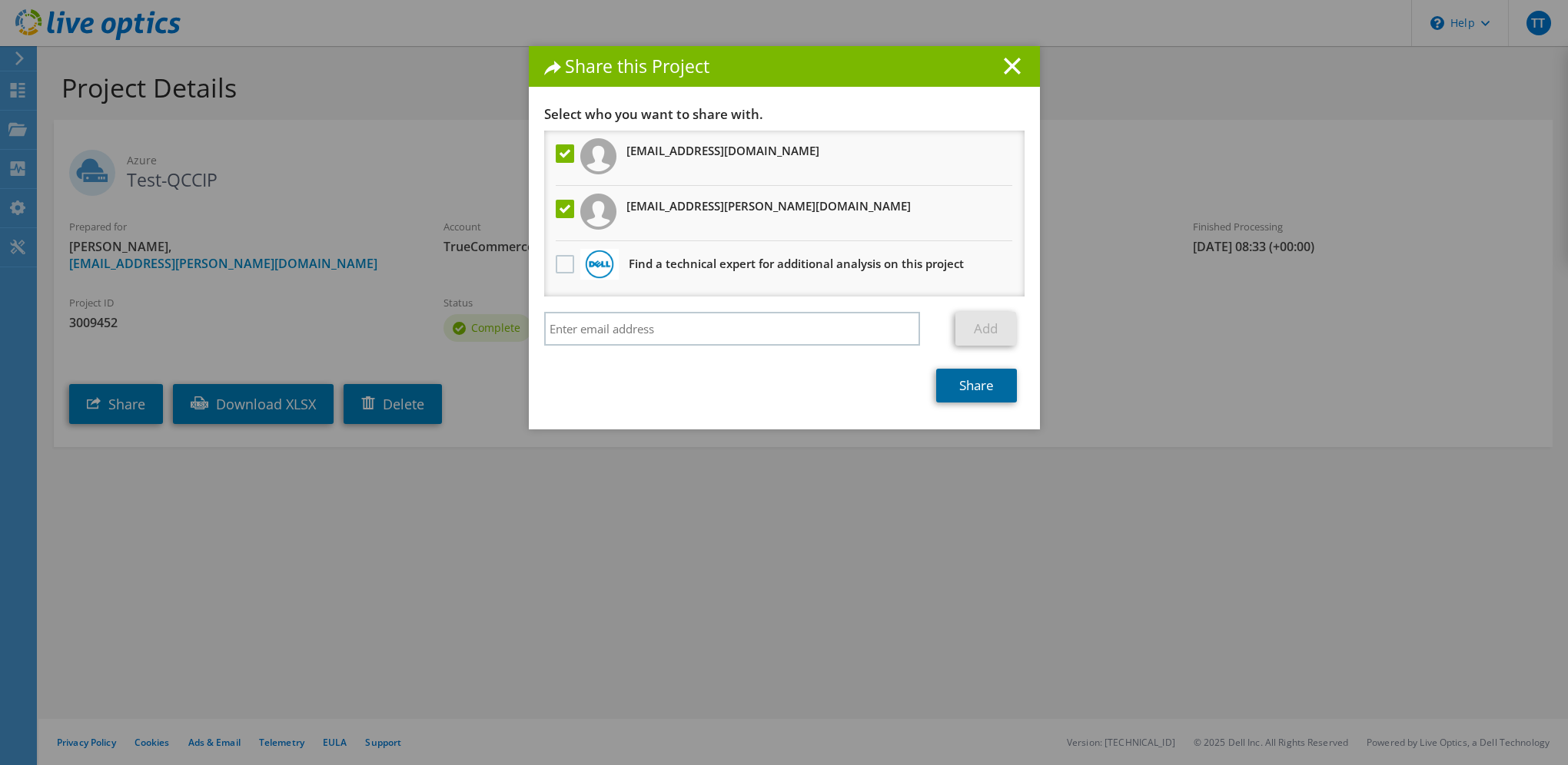
click at [975, 390] on link "Share" at bounding box center [976, 385] width 81 height 33
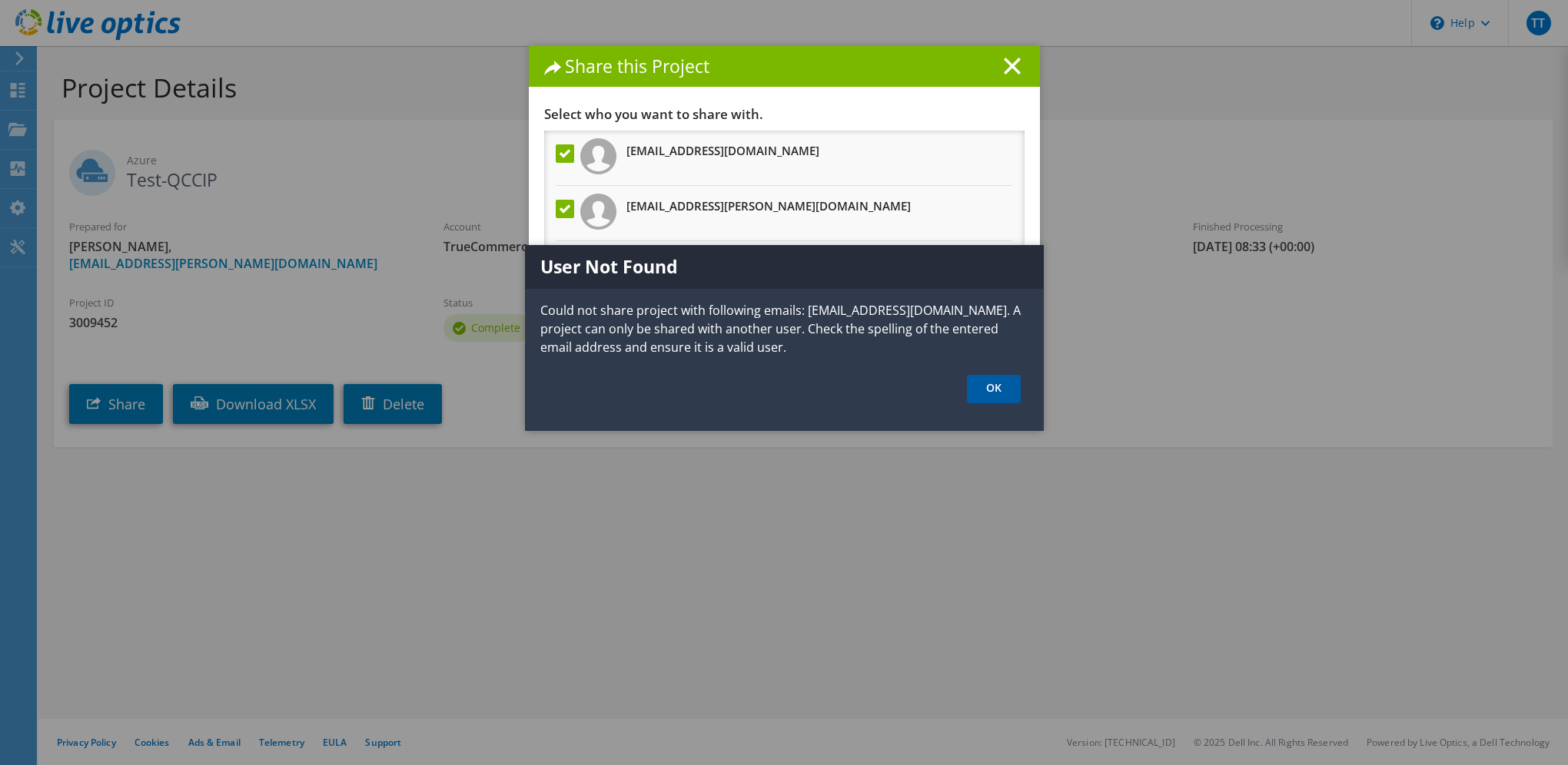
click at [981, 394] on link "OK" at bounding box center [994, 389] width 54 height 29
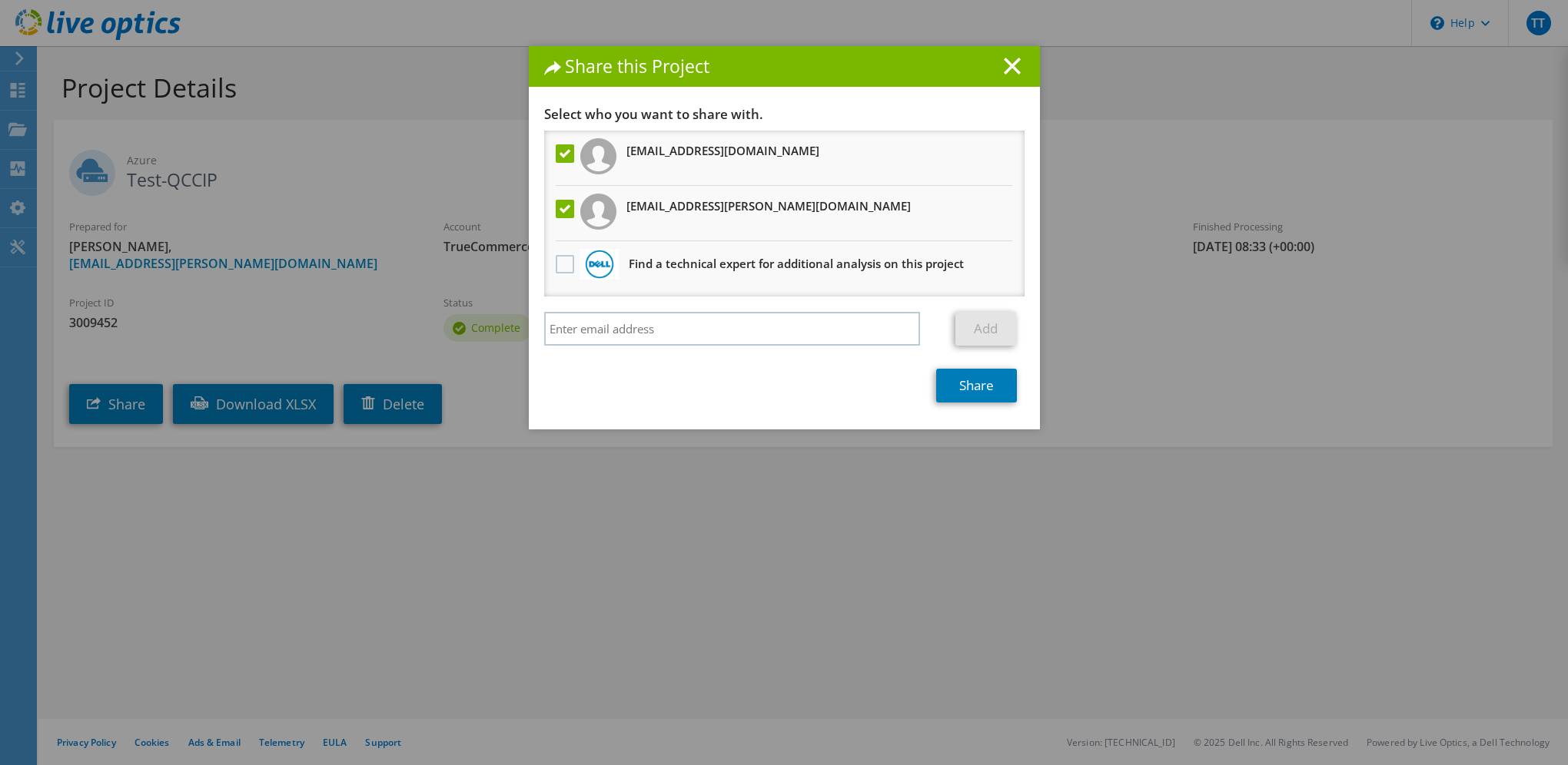
click at [562, 149] on label at bounding box center [566, 153] width 22 height 19
click at [0, 0] on input "checkbox" at bounding box center [0, 0] width 0 height 0
click at [961, 383] on link "Share" at bounding box center [976, 385] width 81 height 33
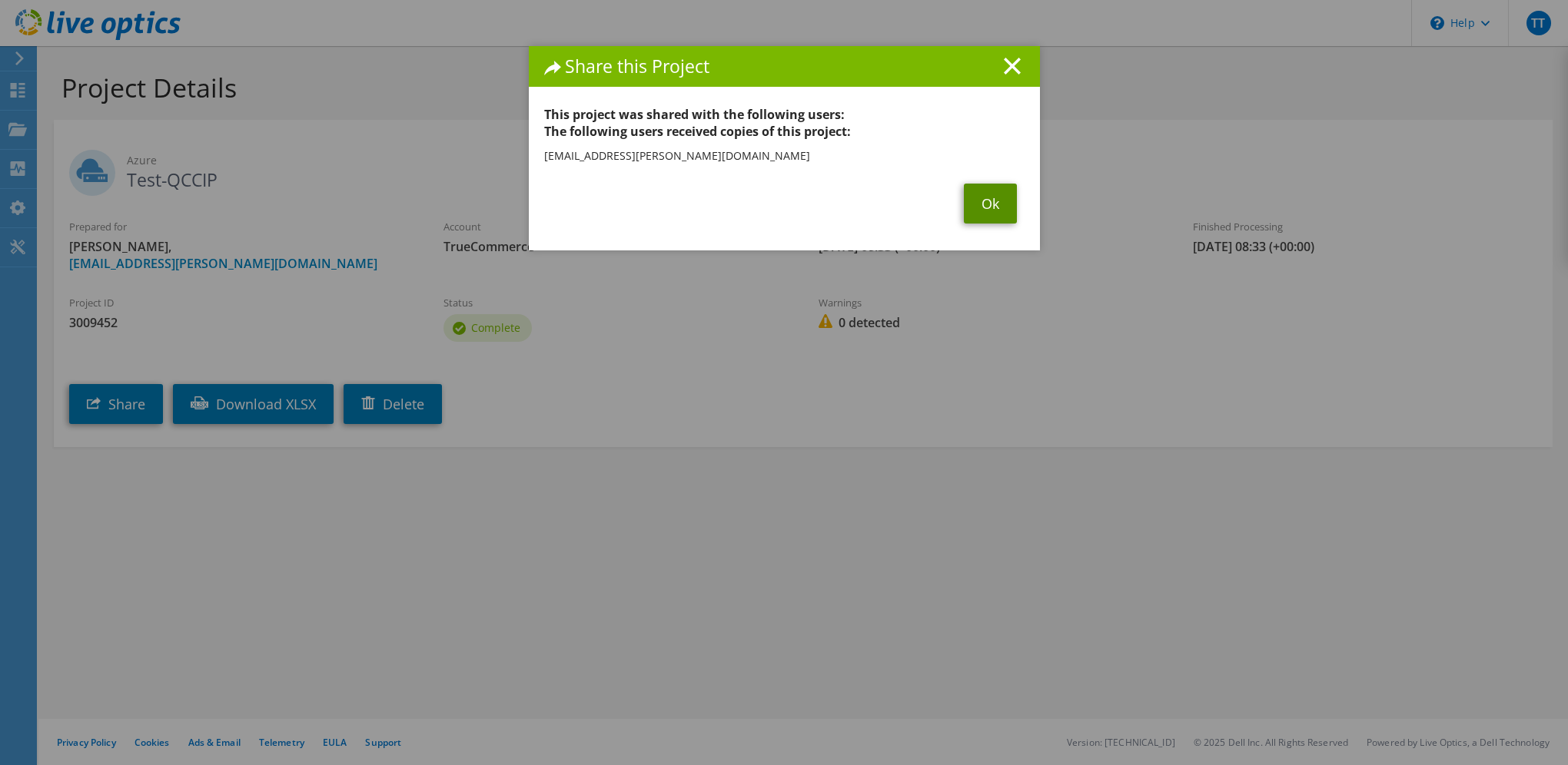
click at [985, 209] on link "Ok" at bounding box center [990, 203] width 53 height 40
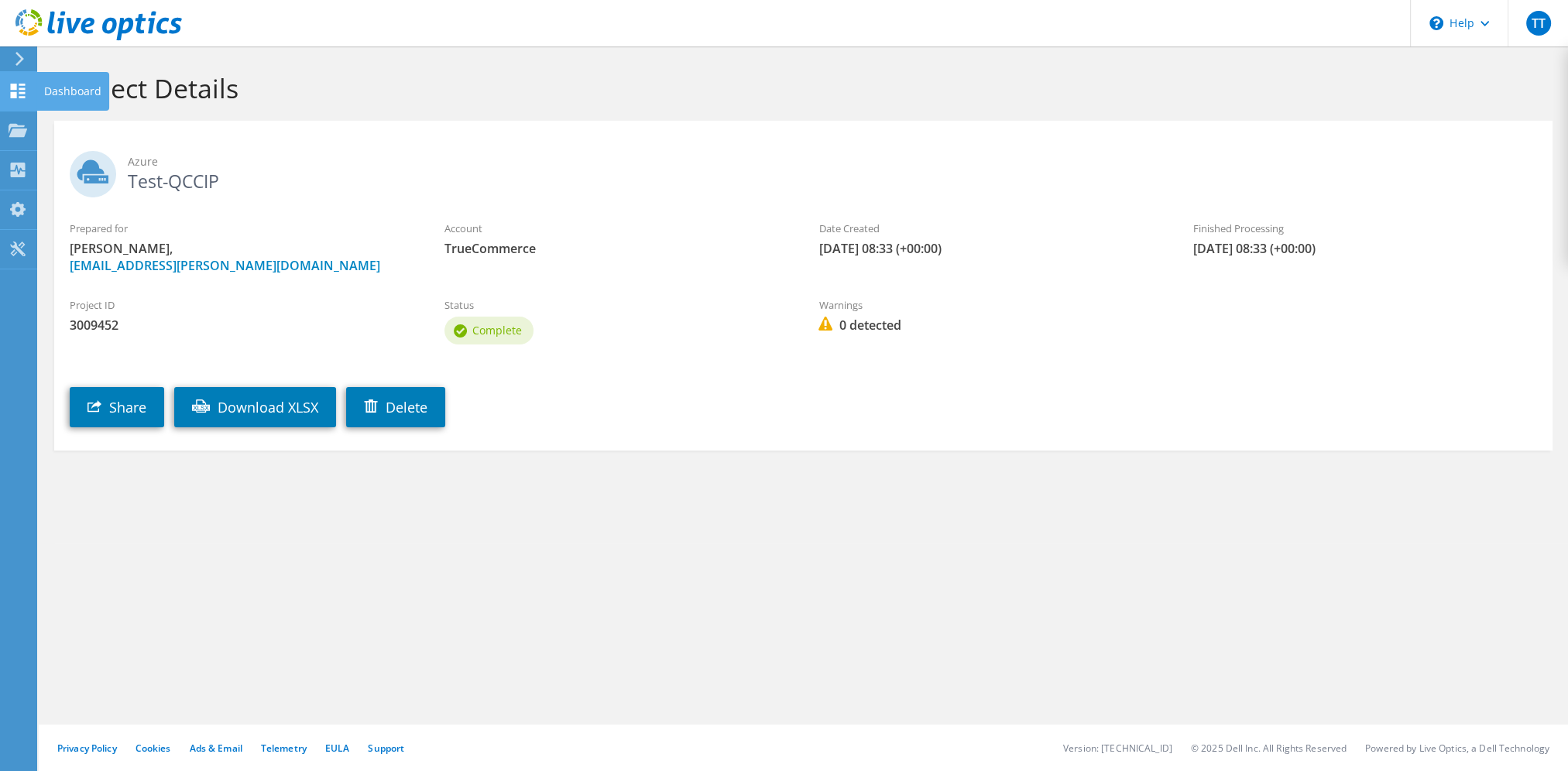
click at [99, 88] on div "Dashboard" at bounding box center [72, 91] width 72 height 39
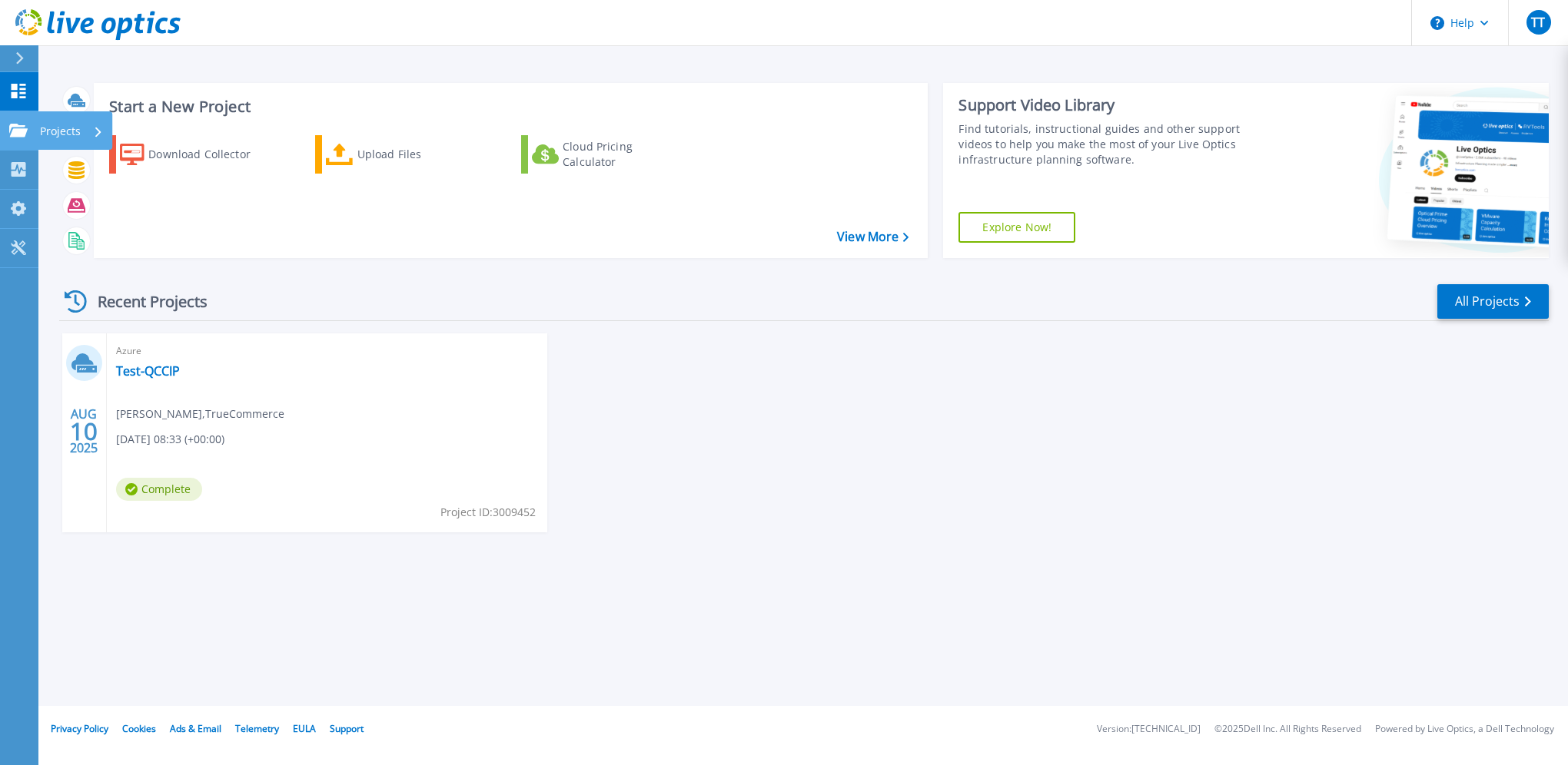
click at [66, 129] on p "Projects" at bounding box center [60, 131] width 41 height 40
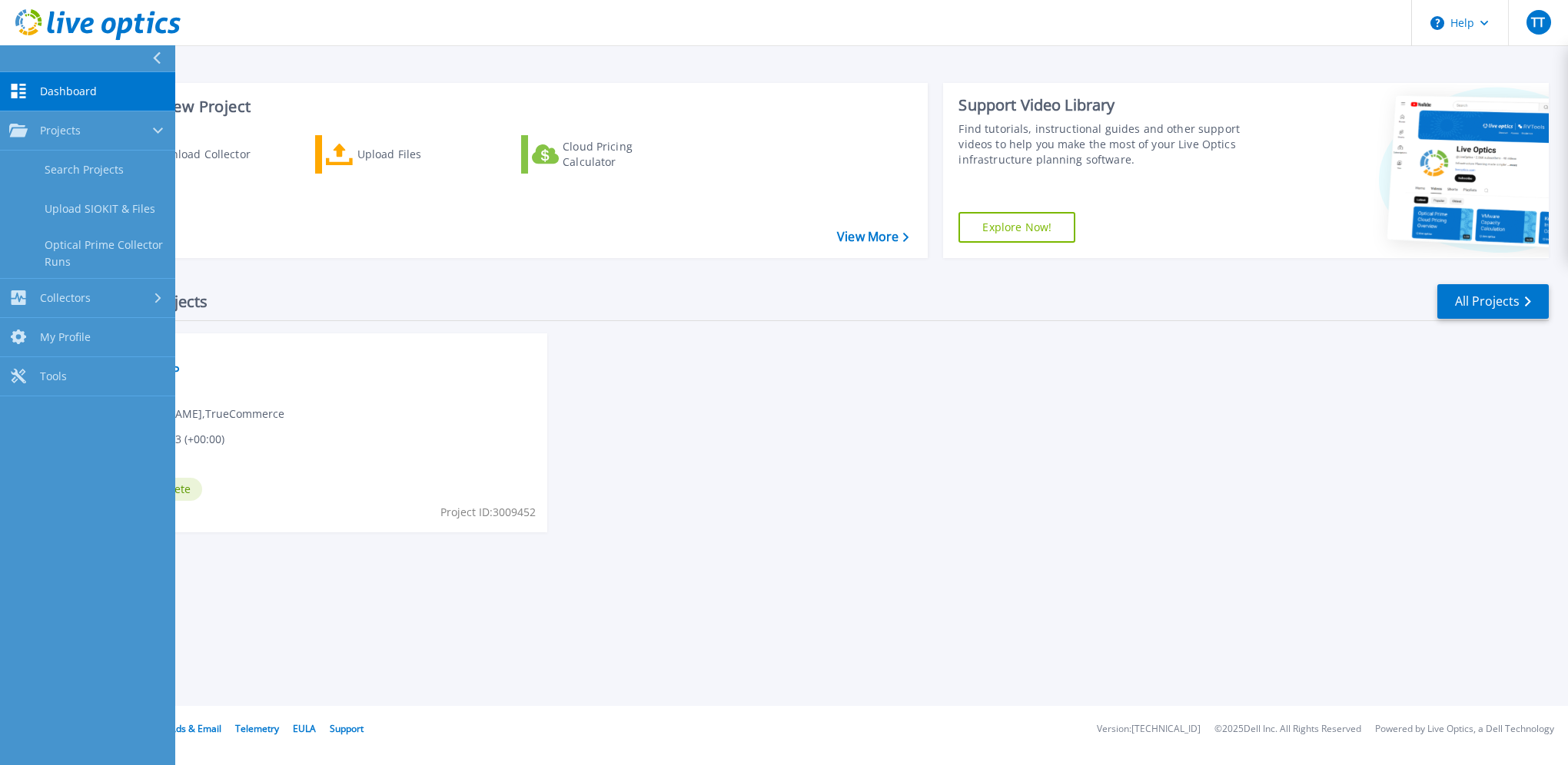
click at [331, 314] on div "Recent Projects All Projects" at bounding box center [804, 301] width 1490 height 38
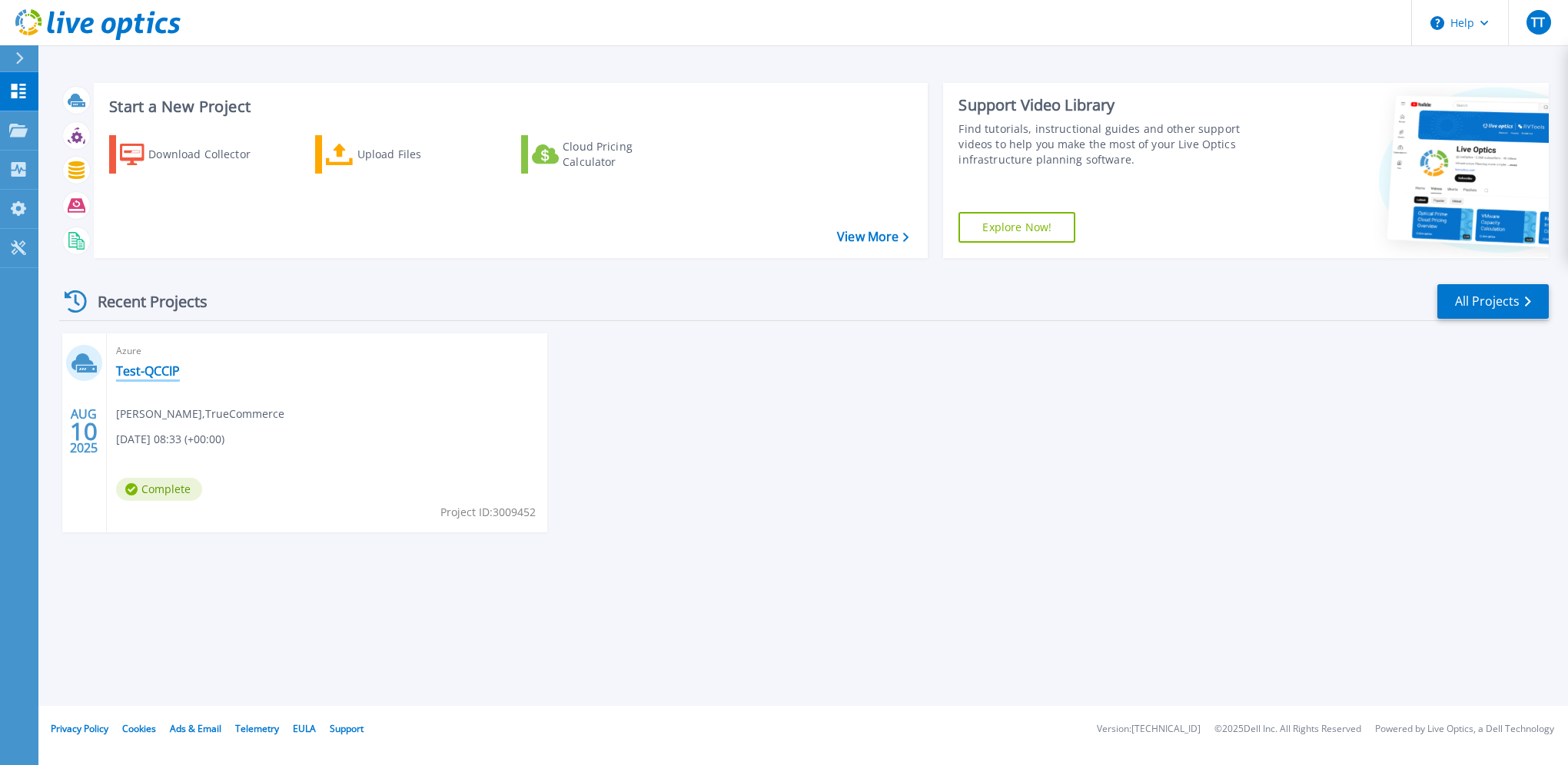
click at [153, 369] on link "Test-QCCIP" at bounding box center [148, 371] width 64 height 16
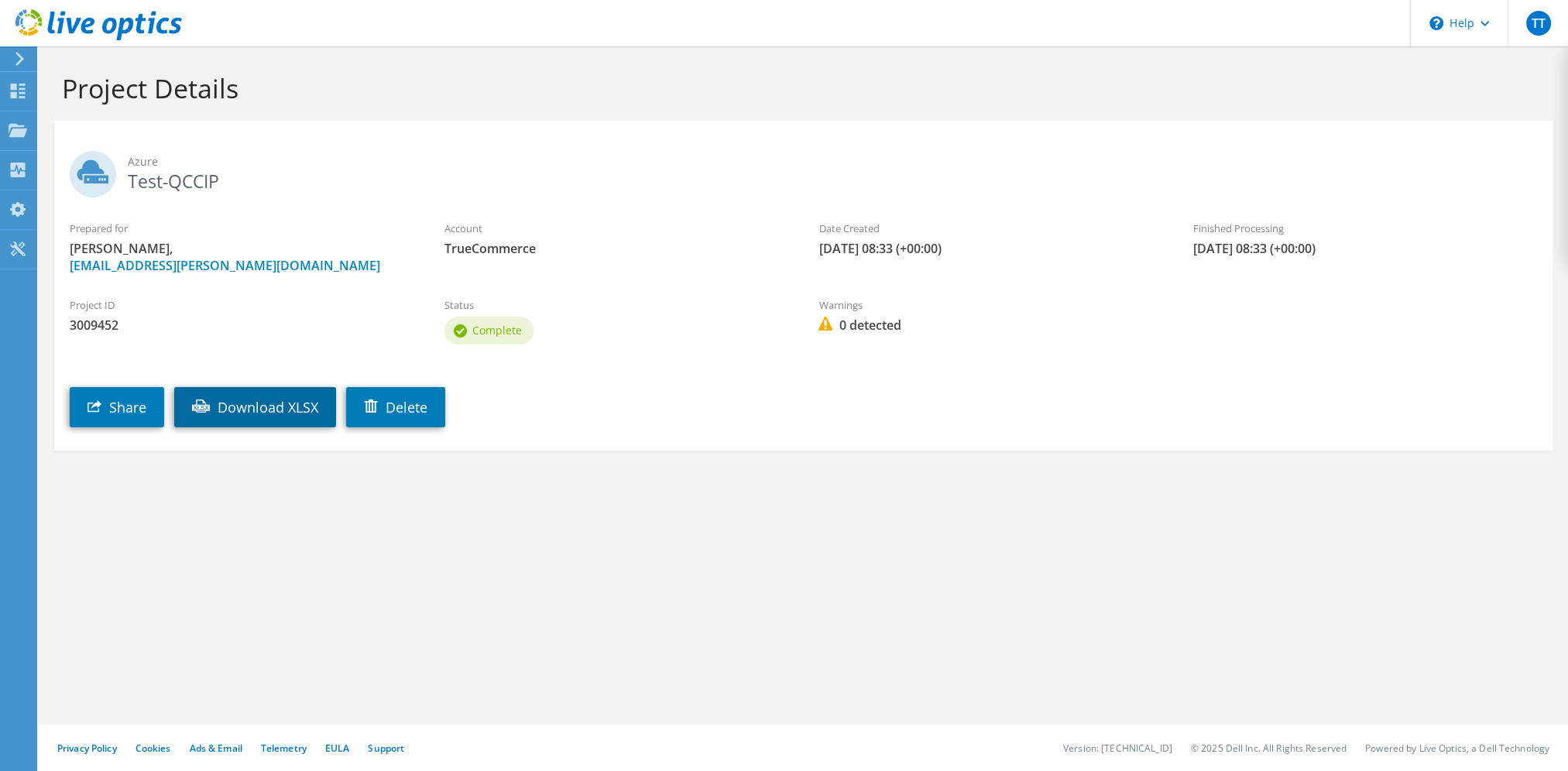
click at [263, 410] on link "Download XLSX" at bounding box center [255, 407] width 162 height 40
click at [1360, 309] on div "Project ID 3009452 Status Complete Warnings 0 detected" at bounding box center [803, 319] width 1498 height 74
